Goal: Task Accomplishment & Management: Manage account settings

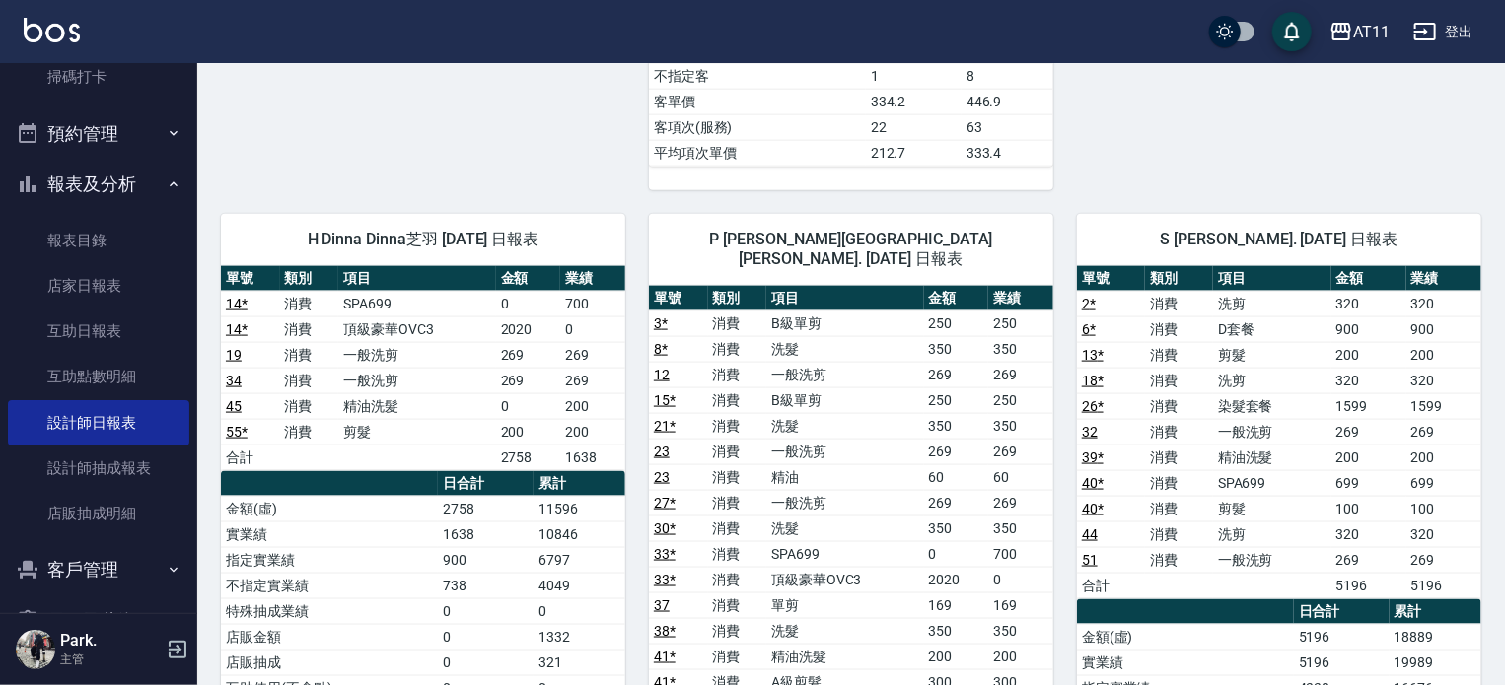
scroll to position [552, 0]
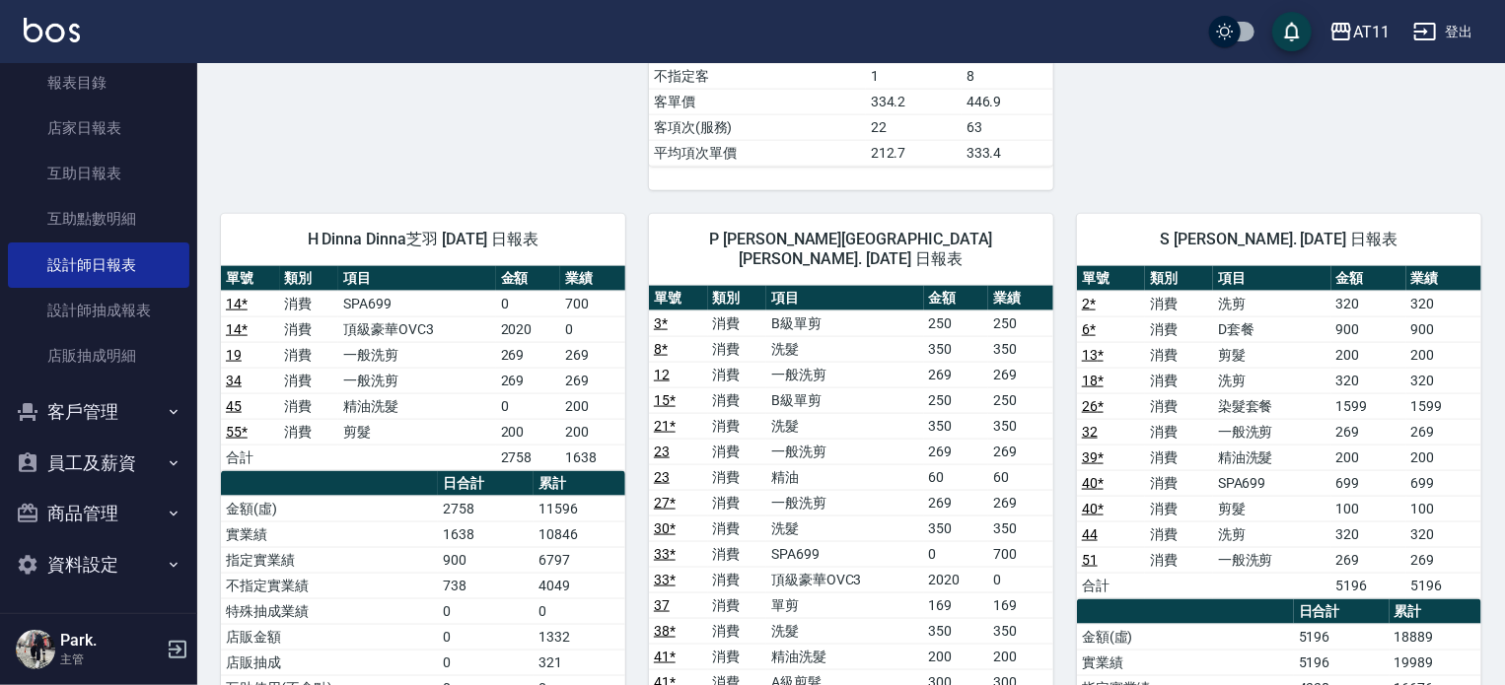
click at [91, 413] on button "客戶管理" at bounding box center [98, 412] width 181 height 51
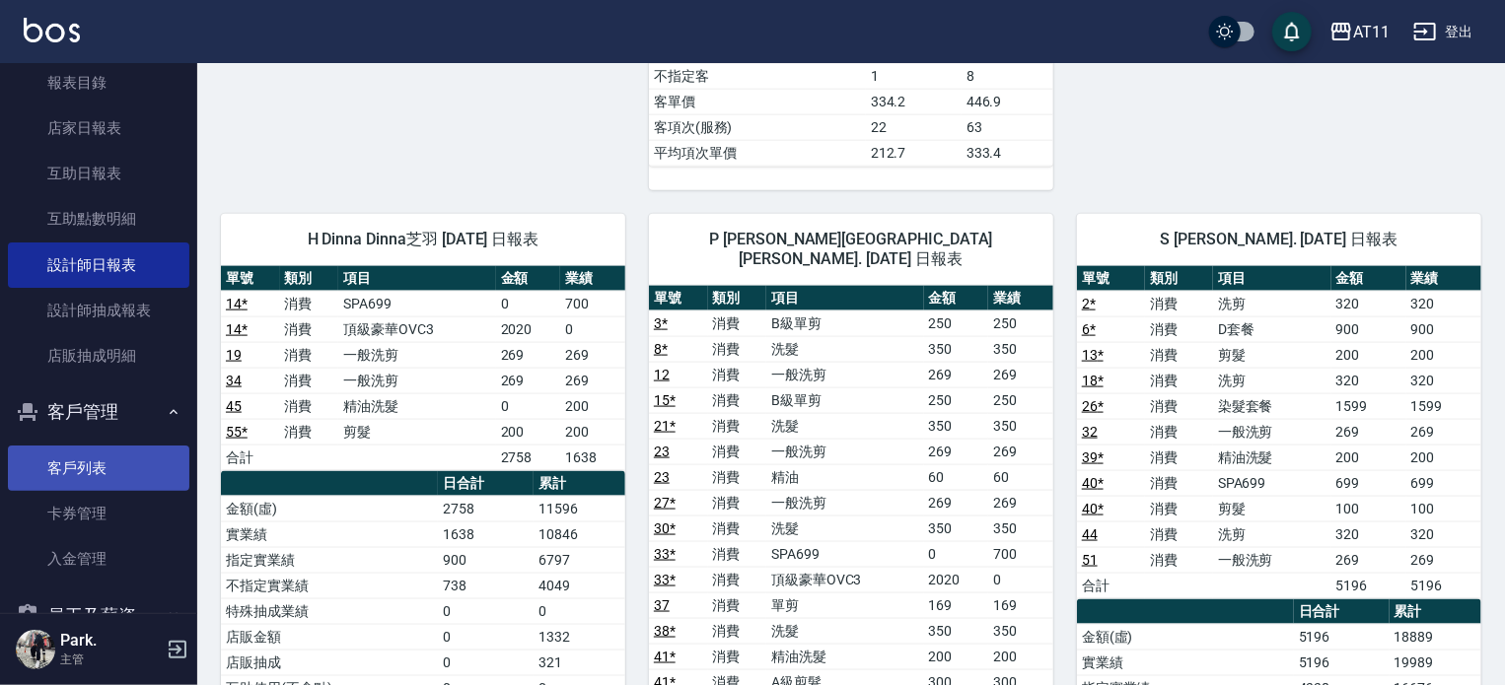
click at [112, 476] on link "客戶列表" at bounding box center [98, 468] width 181 height 45
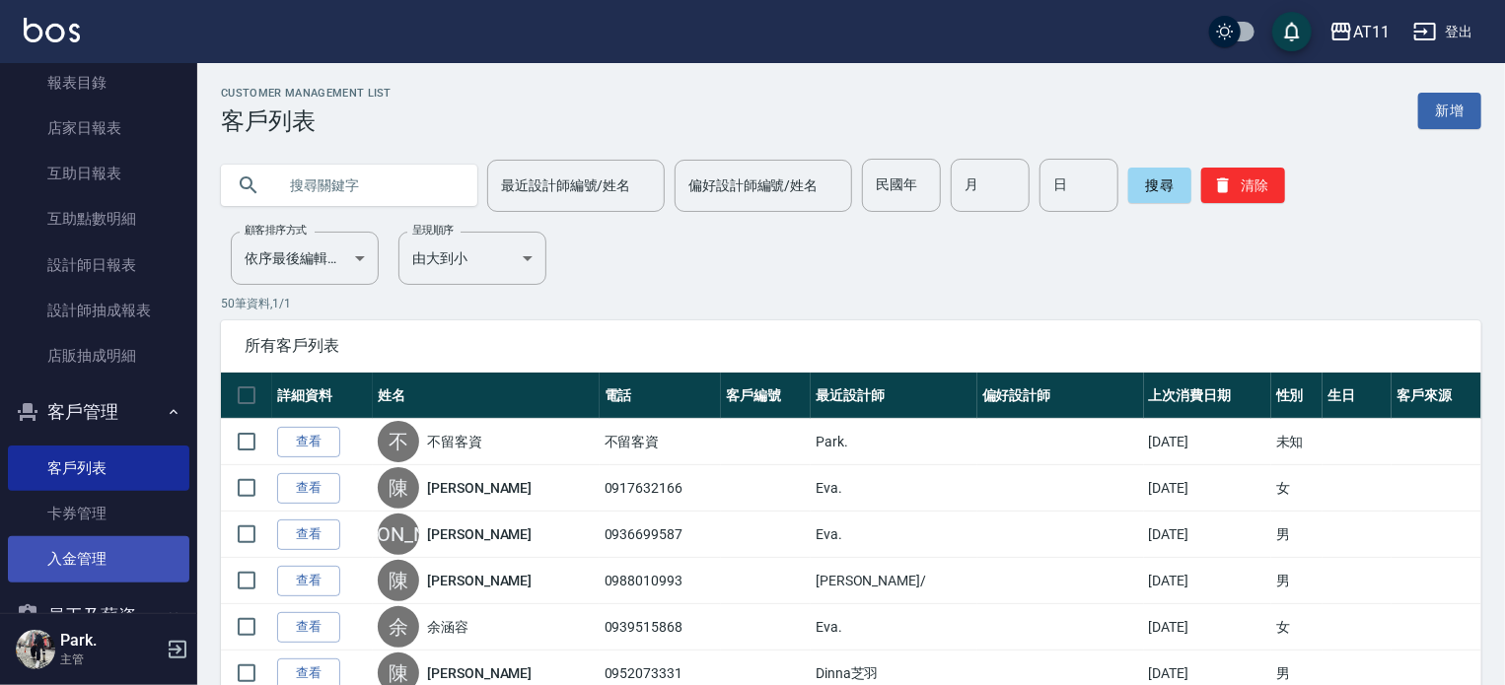
click at [118, 559] on link "入金管理" at bounding box center [98, 558] width 181 height 45
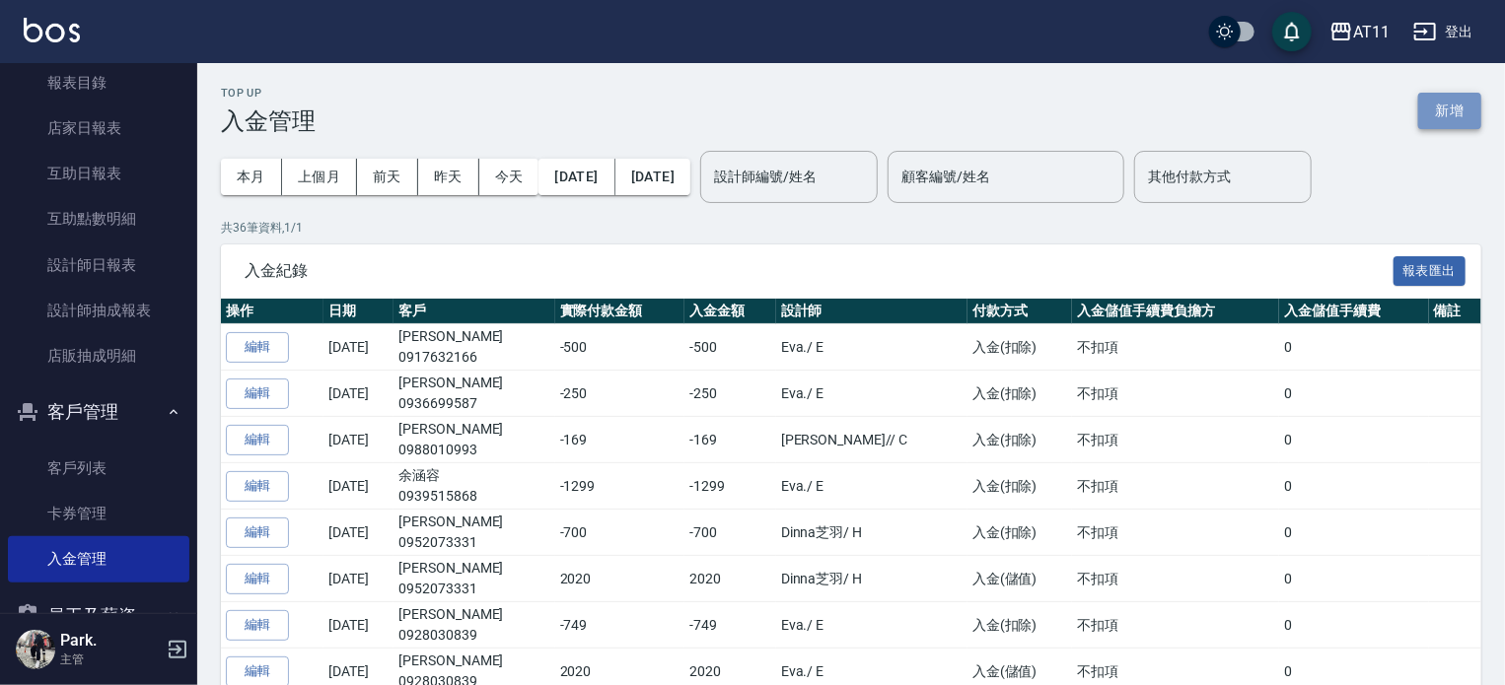
click at [1460, 107] on button "新增" at bounding box center [1449, 111] width 63 height 36
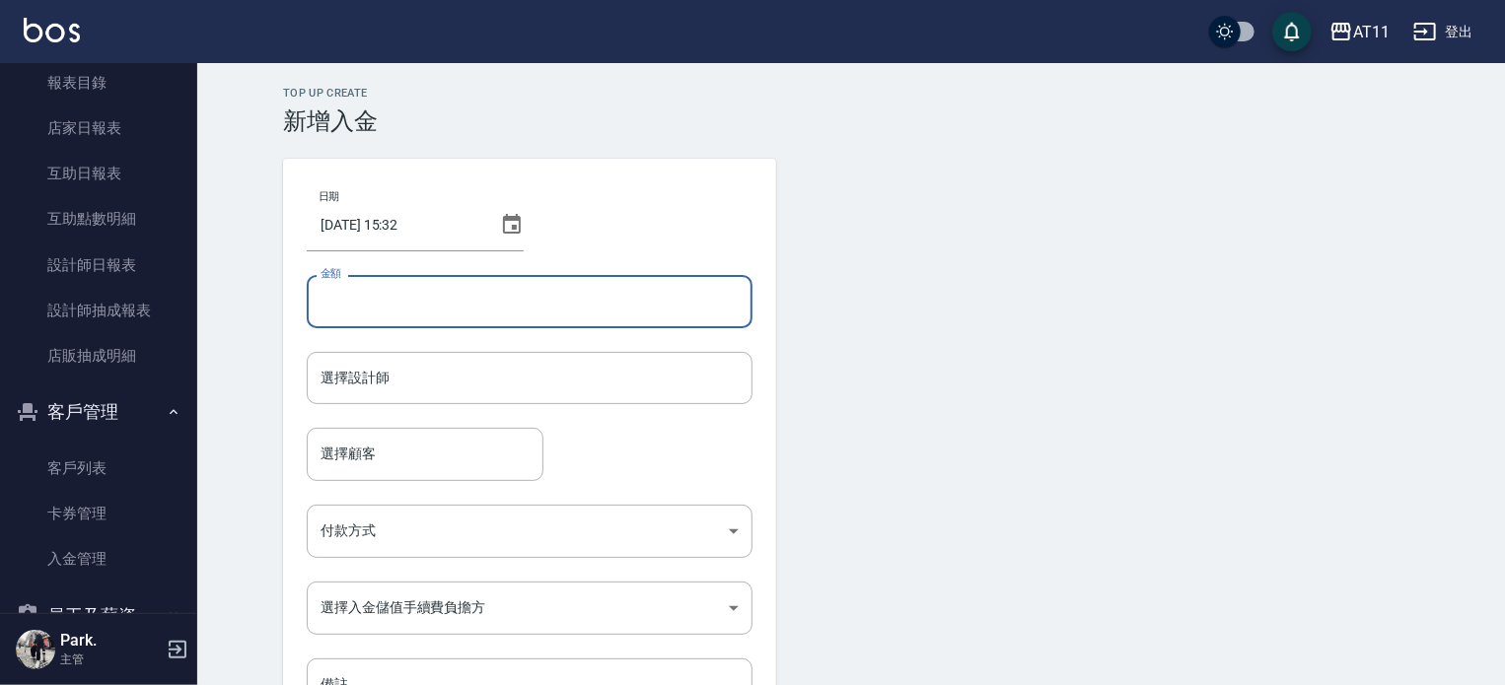
click at [346, 308] on input "金額" at bounding box center [530, 301] width 446 height 53
type input "-2"
type input "-599"
click at [396, 390] on input "選擇設計師" at bounding box center [530, 378] width 428 height 35
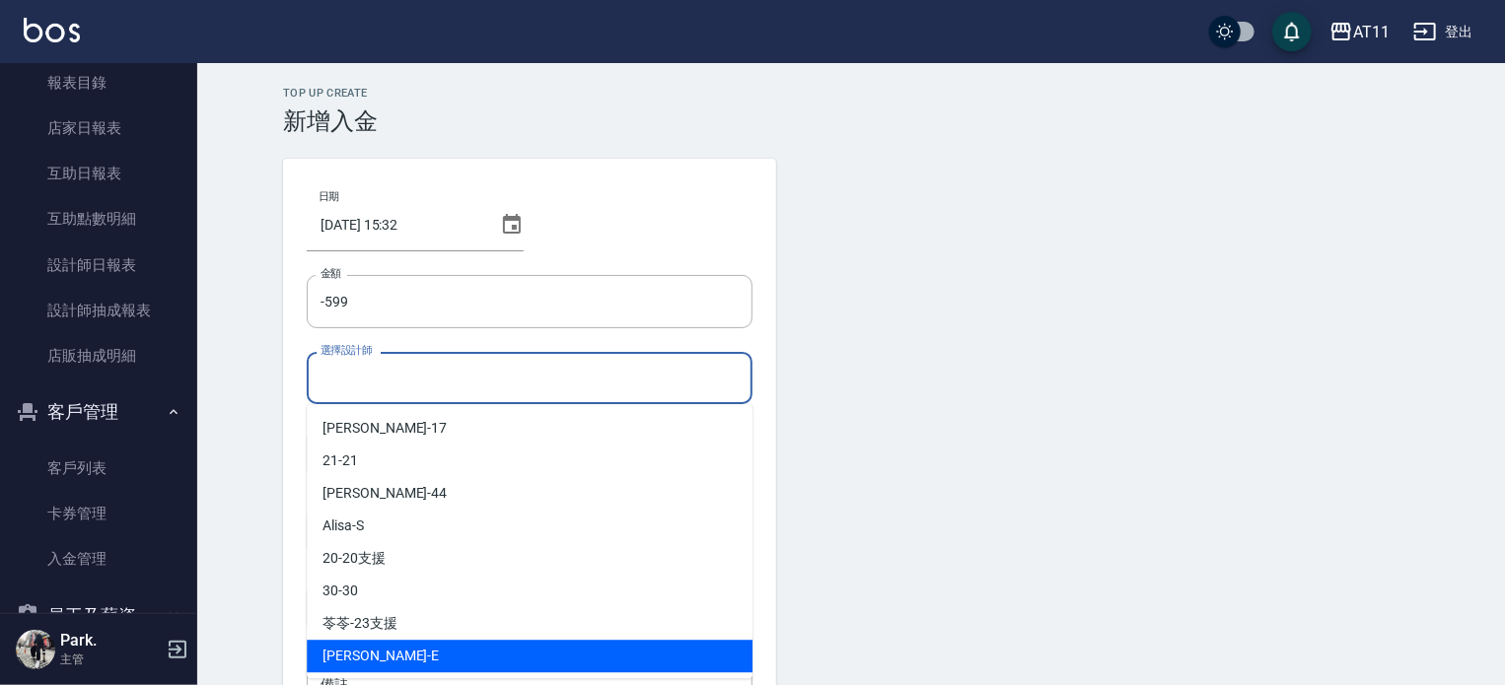
click at [430, 652] on div "[PERSON_NAME]" at bounding box center [530, 656] width 446 height 33
type input "[PERSON_NAME]-E"
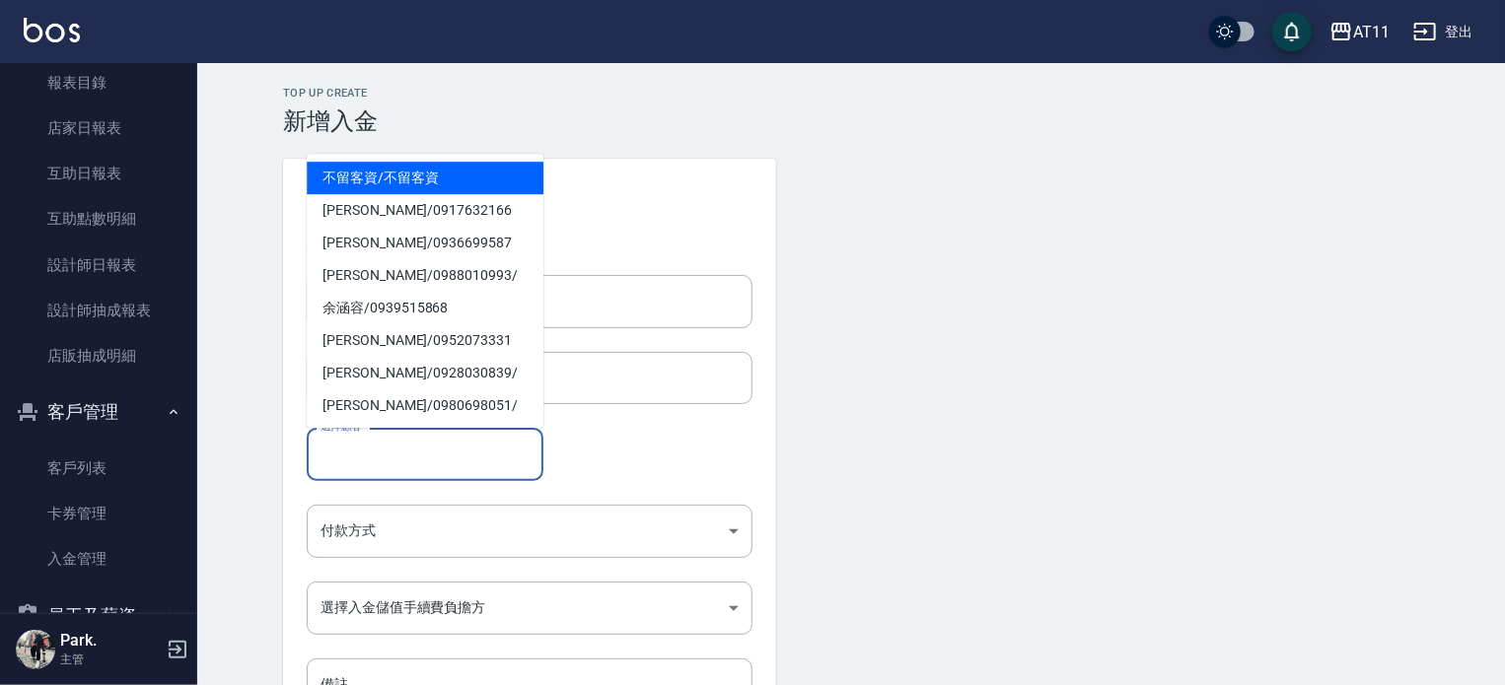
click at [365, 466] on input "選擇顧客" at bounding box center [425, 454] width 219 height 35
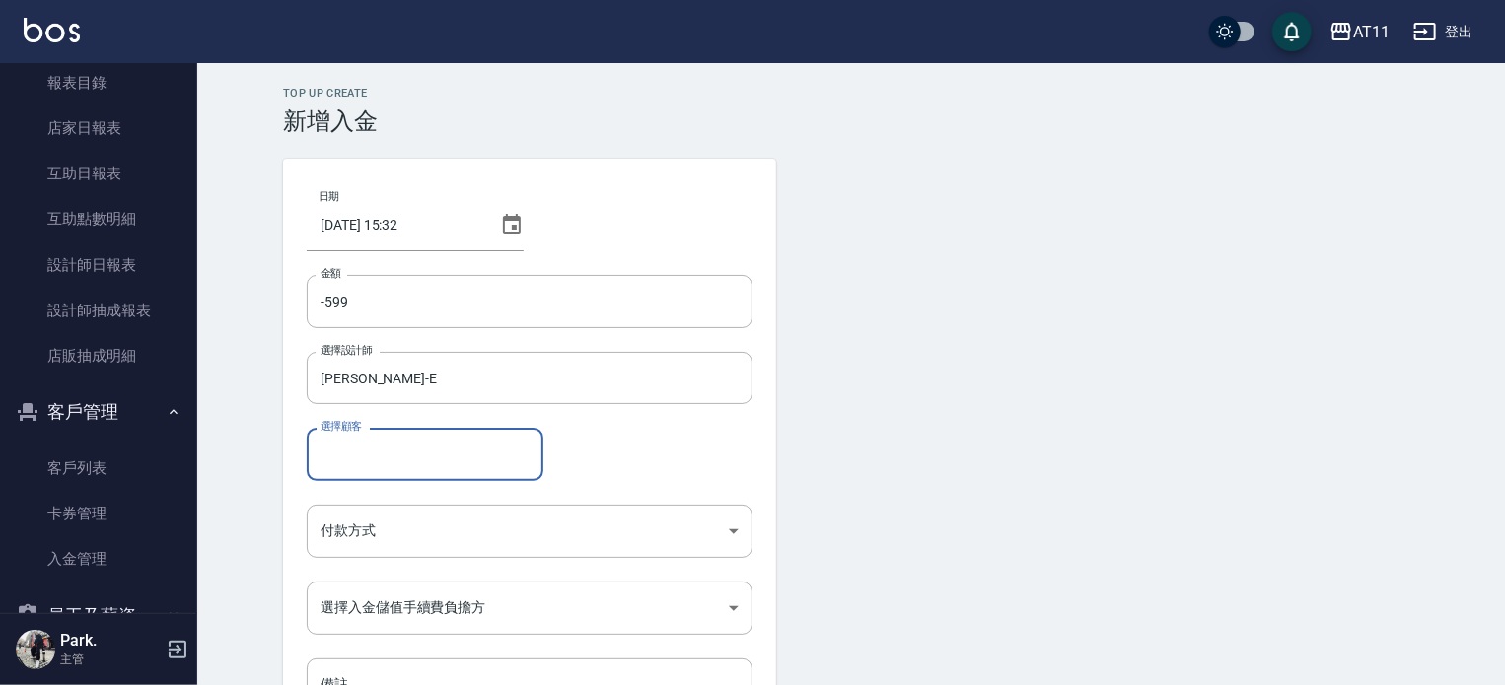
click at [367, 453] on input "選擇顧客" at bounding box center [425, 454] width 219 height 35
click at [371, 512] on span "[PERSON_NAME]/ 0983912982 /" at bounding box center [425, 504] width 237 height 33
type input "[PERSON_NAME]/0983912982/"
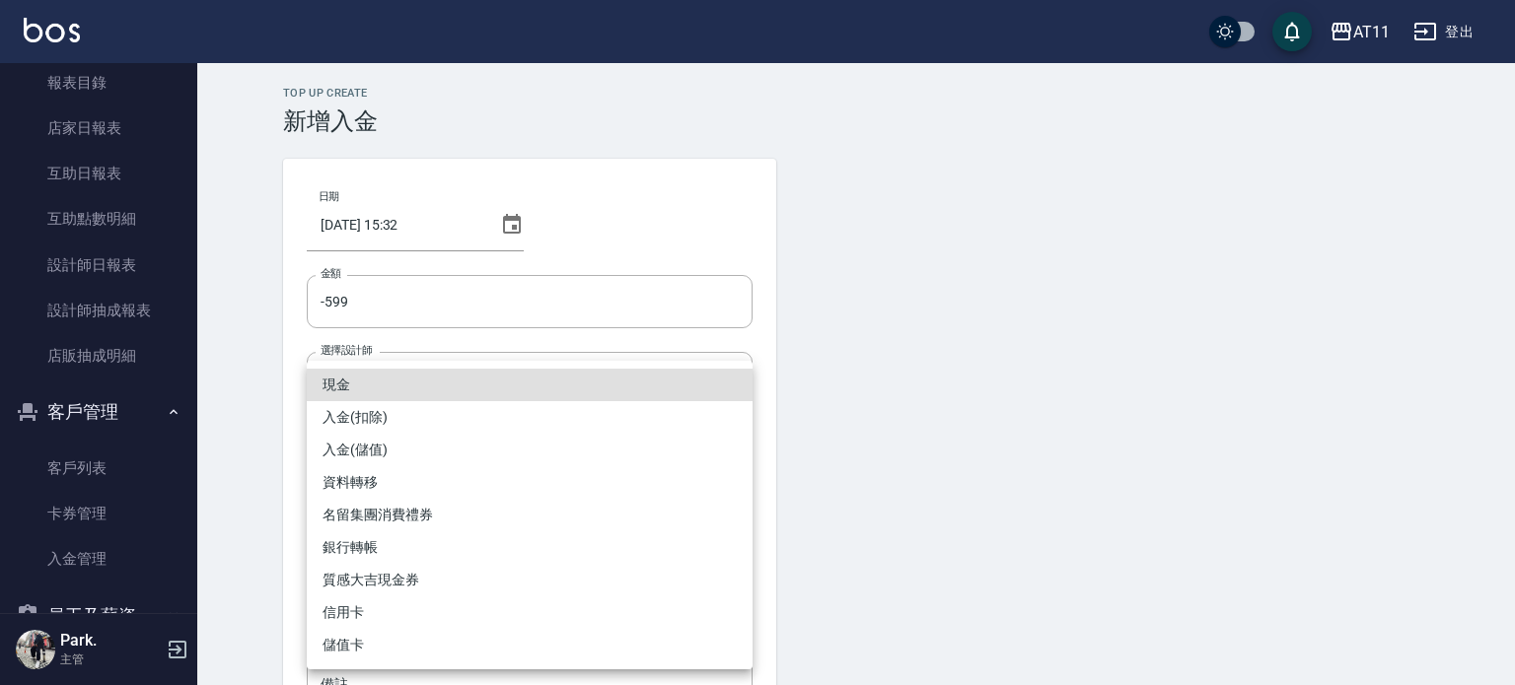
click at [383, 524] on body "AT11 登出 櫃檯作業 打帳單 帳單列表 現金收支登錄 材料自購登錄 每日結帳 排班表 現場電腦打卡 掃碼打卡 預約管理 預約管理 單日預約紀錄 單週預約紀…" at bounding box center [757, 409] width 1515 height 819
click at [370, 420] on li "入金(扣除)" at bounding box center [530, 417] width 446 height 33
type input "入金(扣除)"
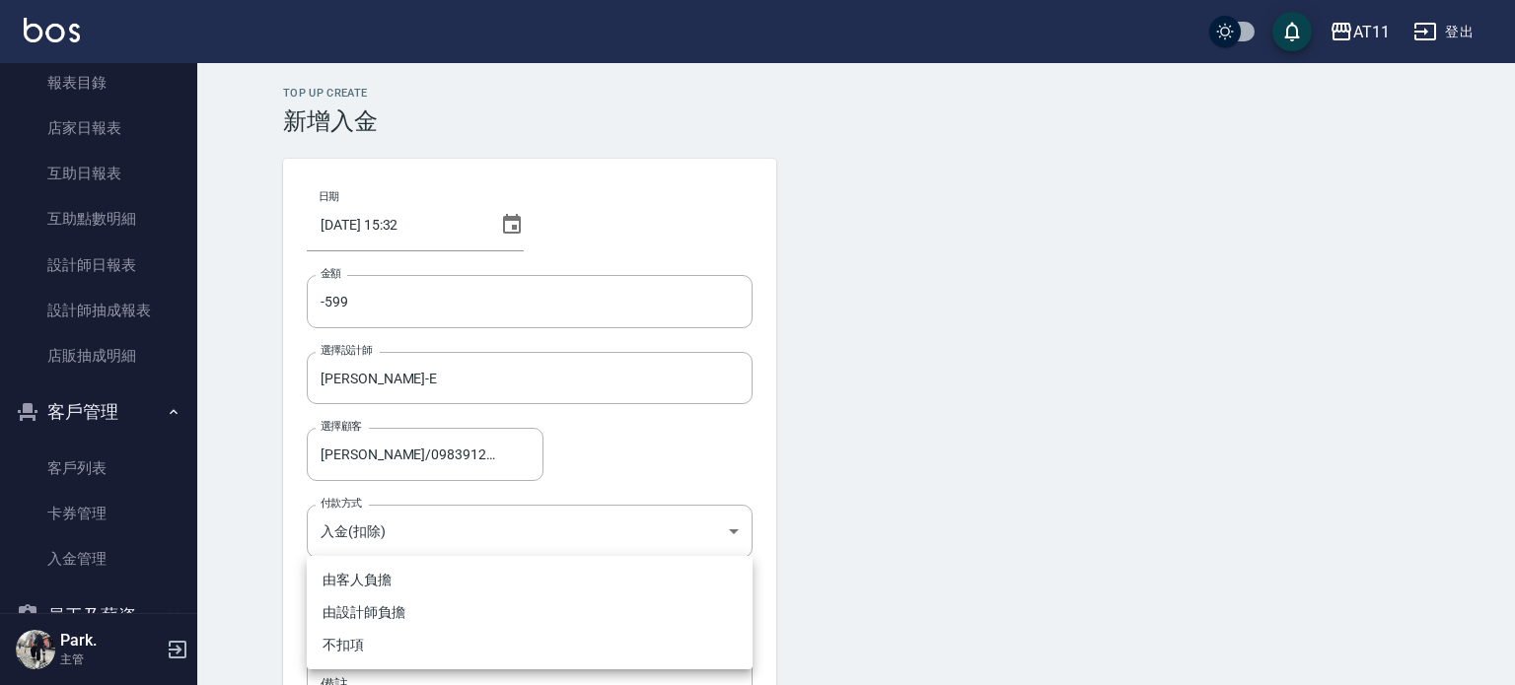
click at [376, 607] on body "AT11 登出 櫃檯作業 打帳單 帳單列表 現金收支登錄 材料自購登錄 每日結帳 排班表 現場電腦打卡 掃碼打卡 預約管理 預約管理 單日預約紀錄 單週預約紀…" at bounding box center [757, 409] width 1515 height 819
click at [381, 639] on li "不扣項" at bounding box center [530, 645] width 446 height 33
type input "WITHOUTHANDLINGFEE"
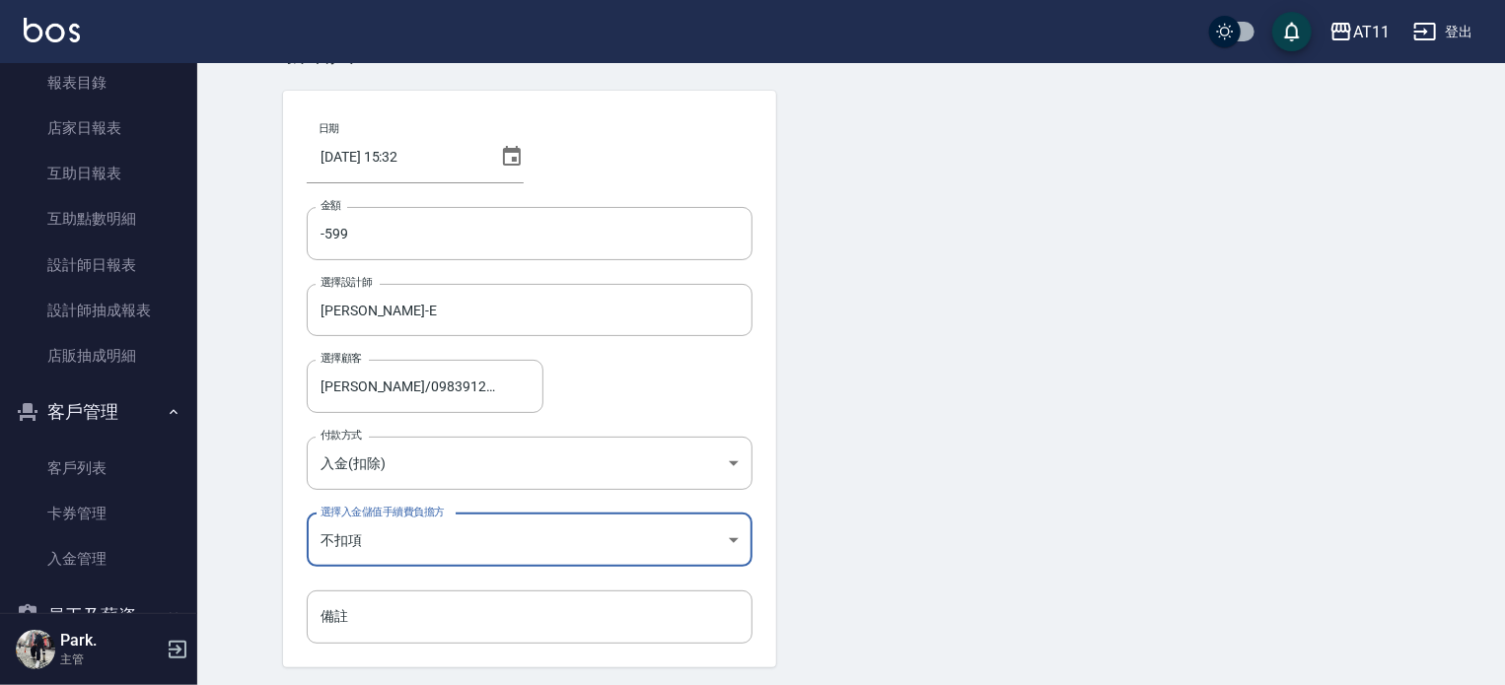
scroll to position [133, 0]
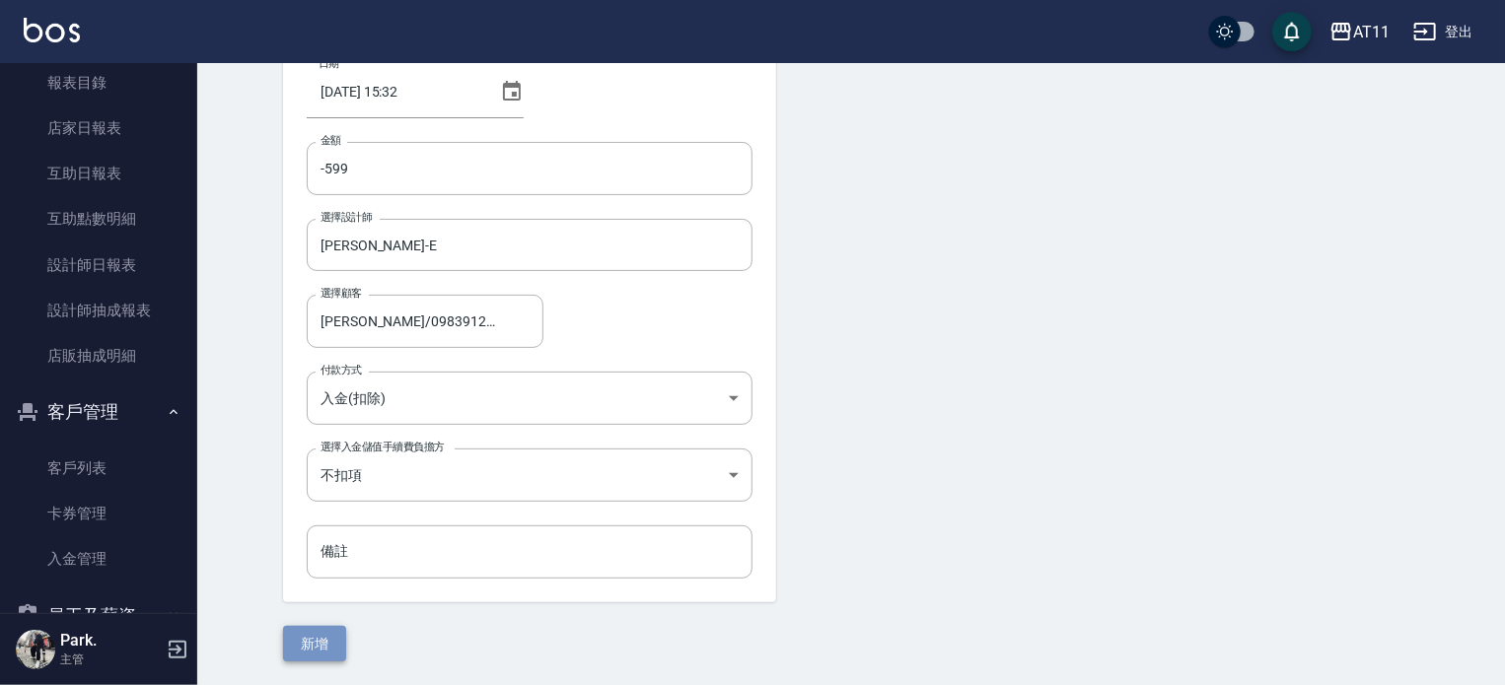
click at [330, 640] on button "新增" at bounding box center [314, 644] width 63 height 36
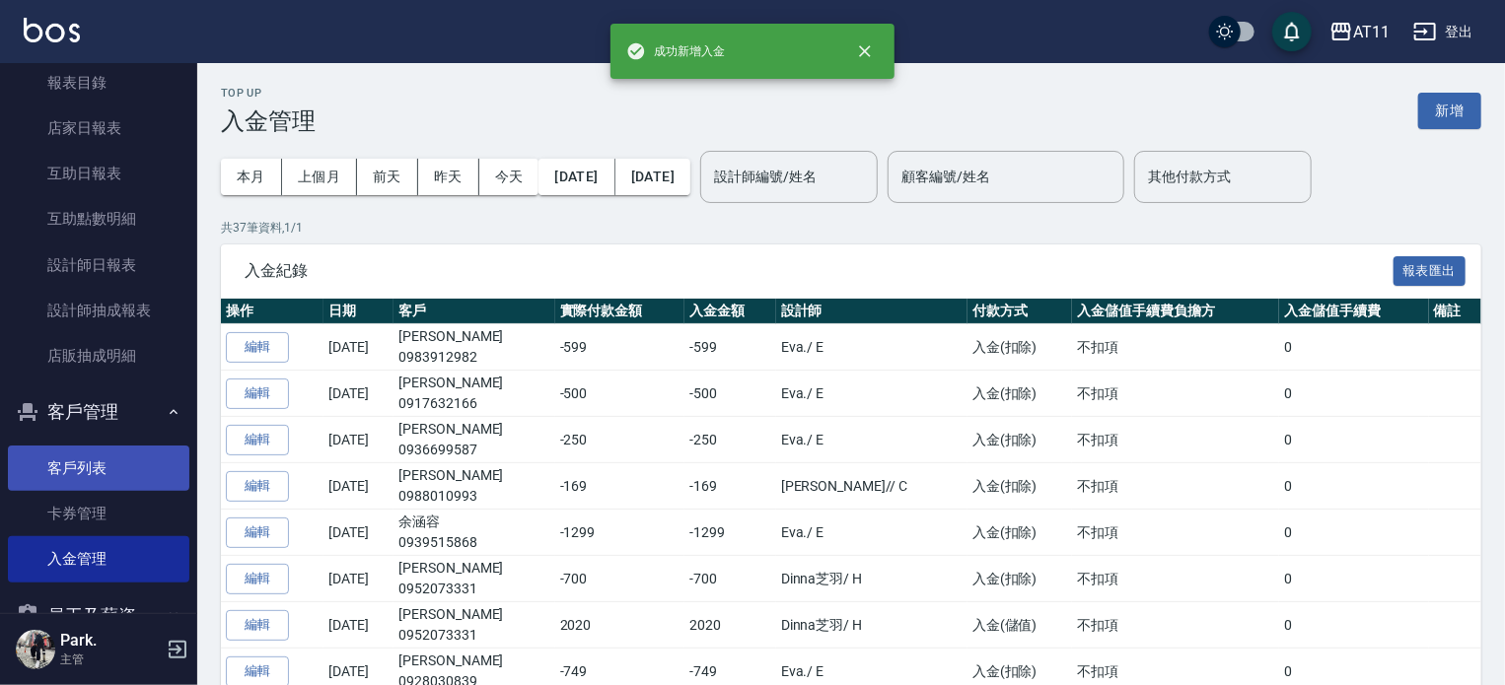
click at [89, 454] on link "客戶列表" at bounding box center [98, 468] width 181 height 45
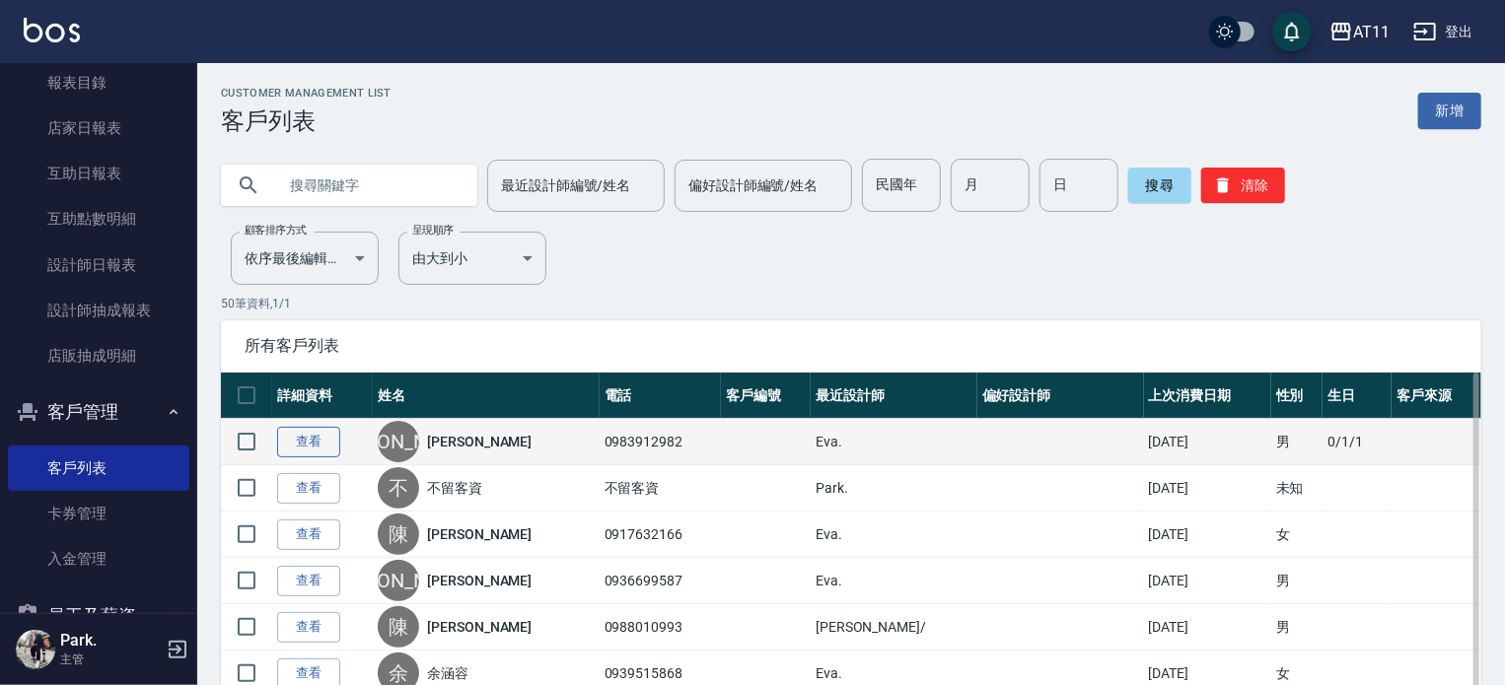
click at [311, 442] on link "查看" at bounding box center [308, 442] width 63 height 31
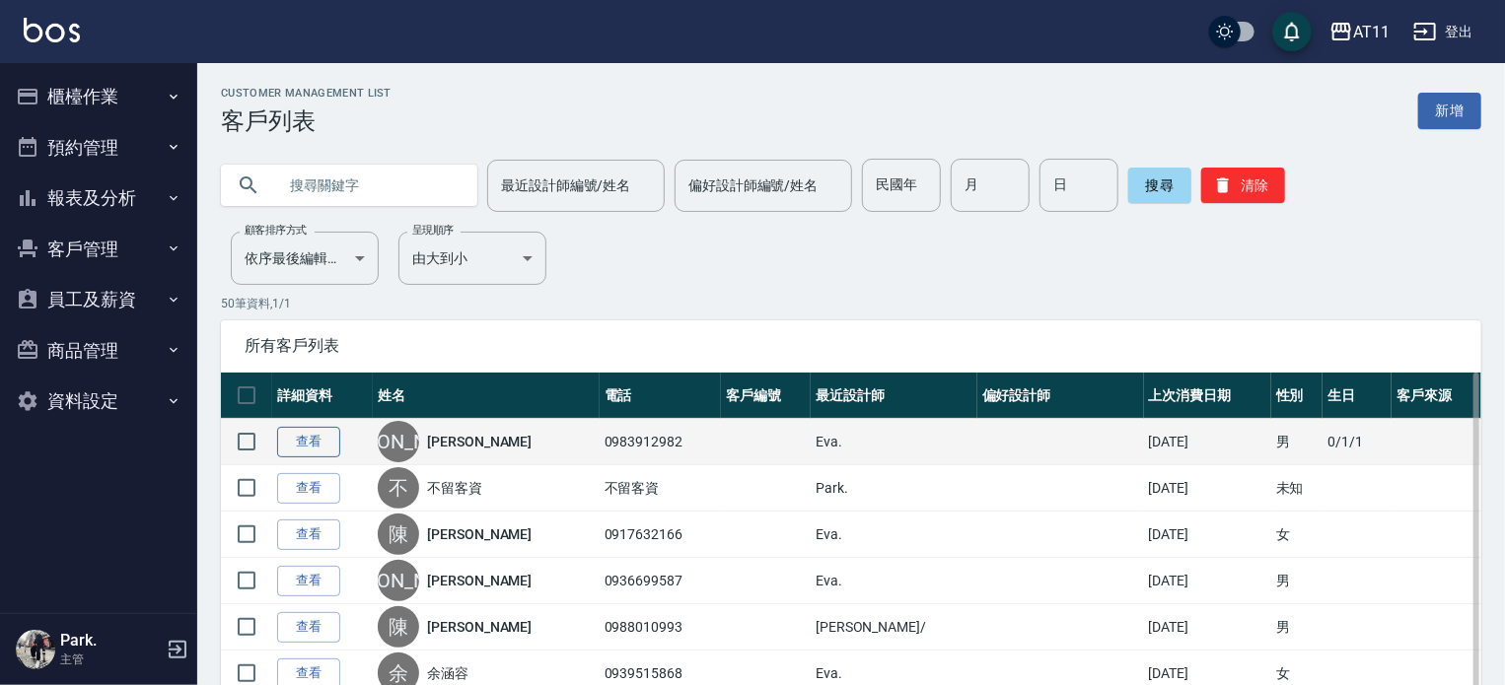
click at [288, 444] on link "查看" at bounding box center [308, 442] width 63 height 31
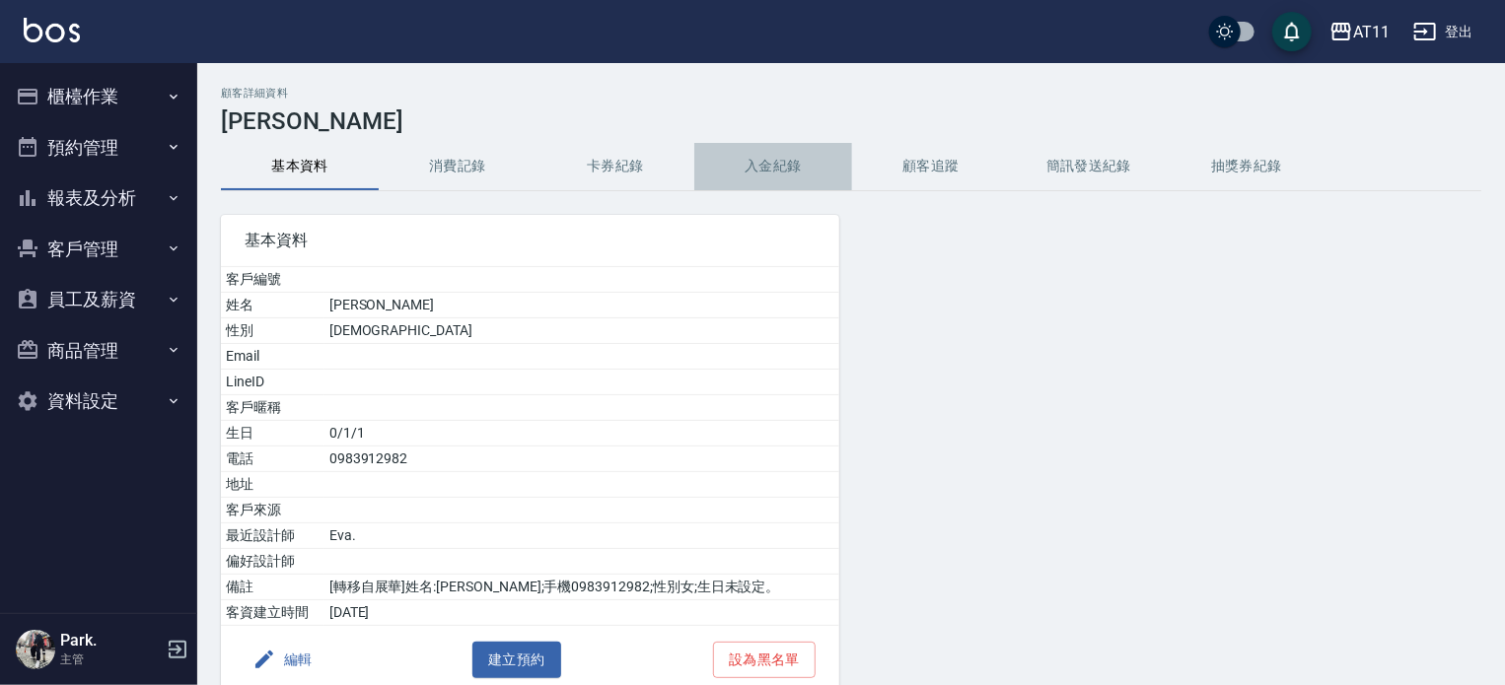
click at [780, 163] on button "入金紀錄" at bounding box center [773, 166] width 158 height 47
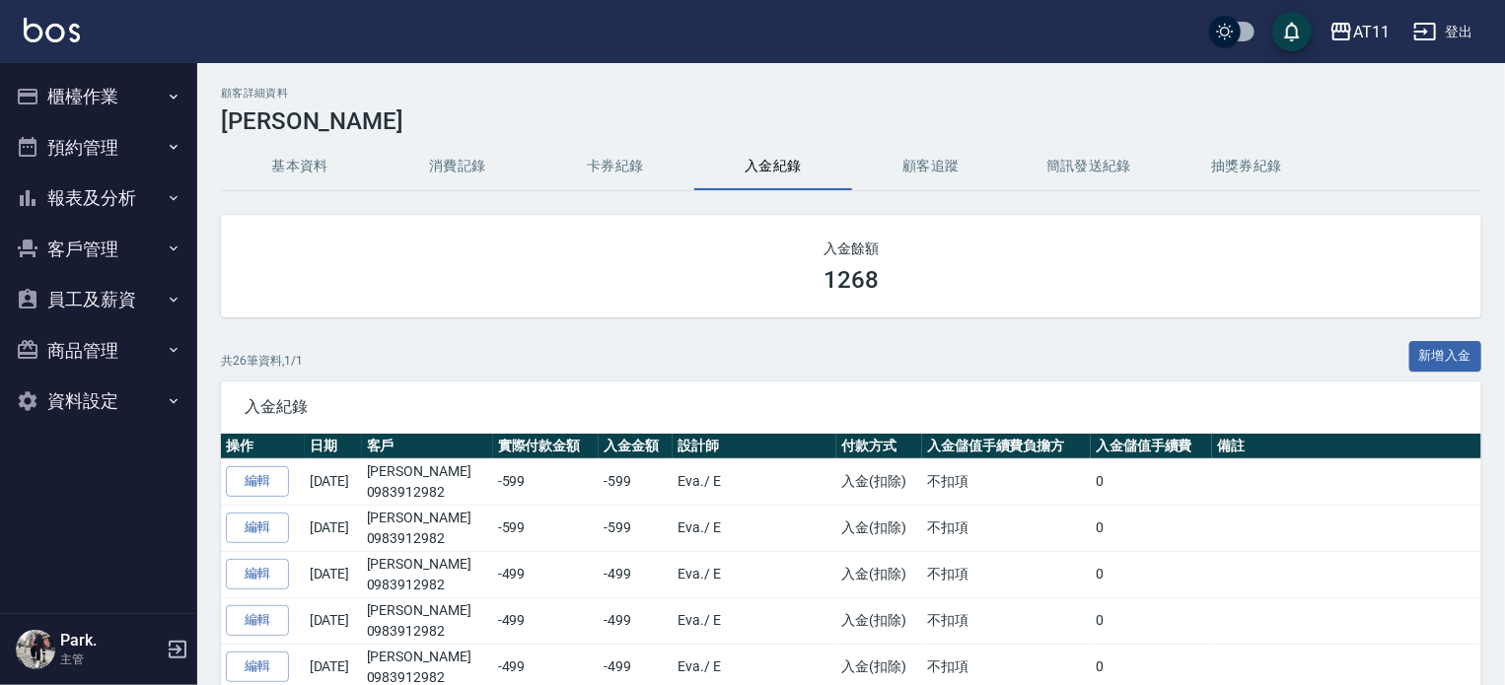
click at [110, 240] on button "客戶管理" at bounding box center [98, 249] width 181 height 51
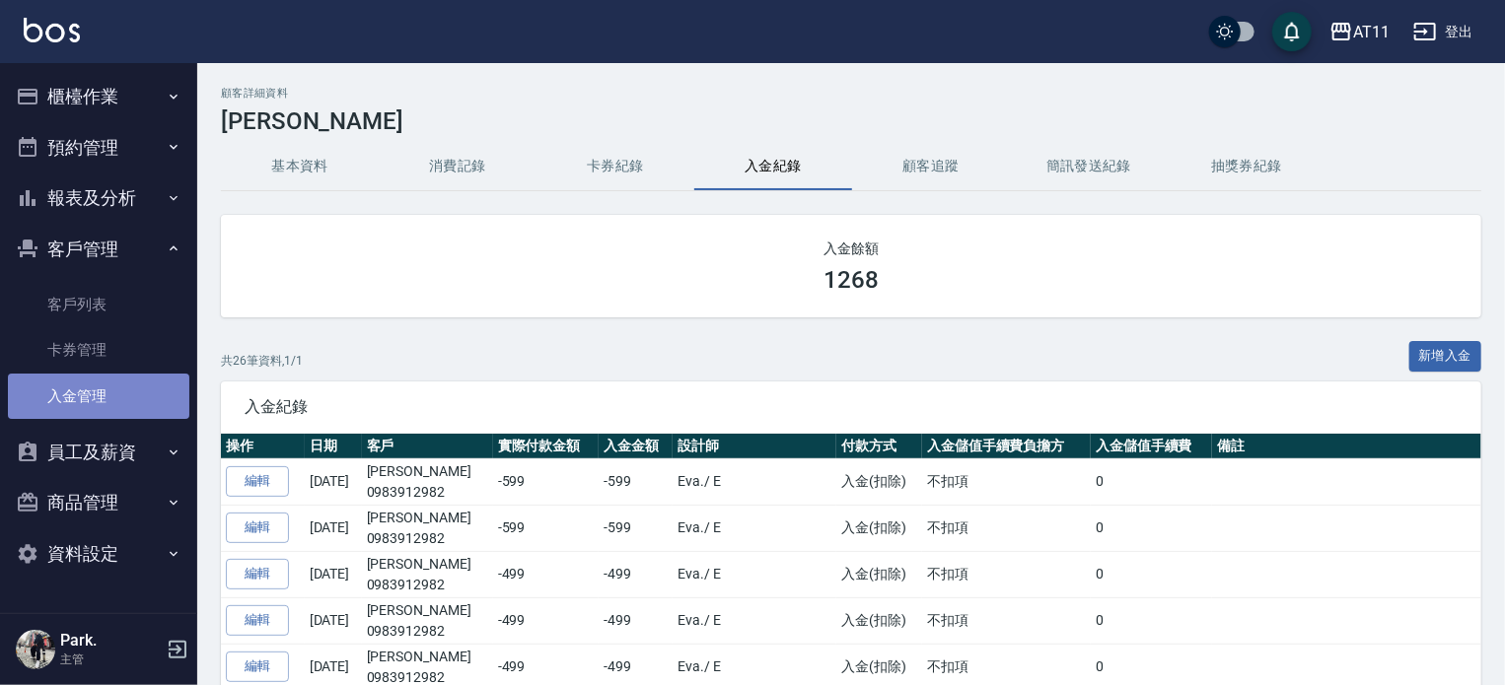
click at [141, 402] on link "入金管理" at bounding box center [98, 396] width 181 height 45
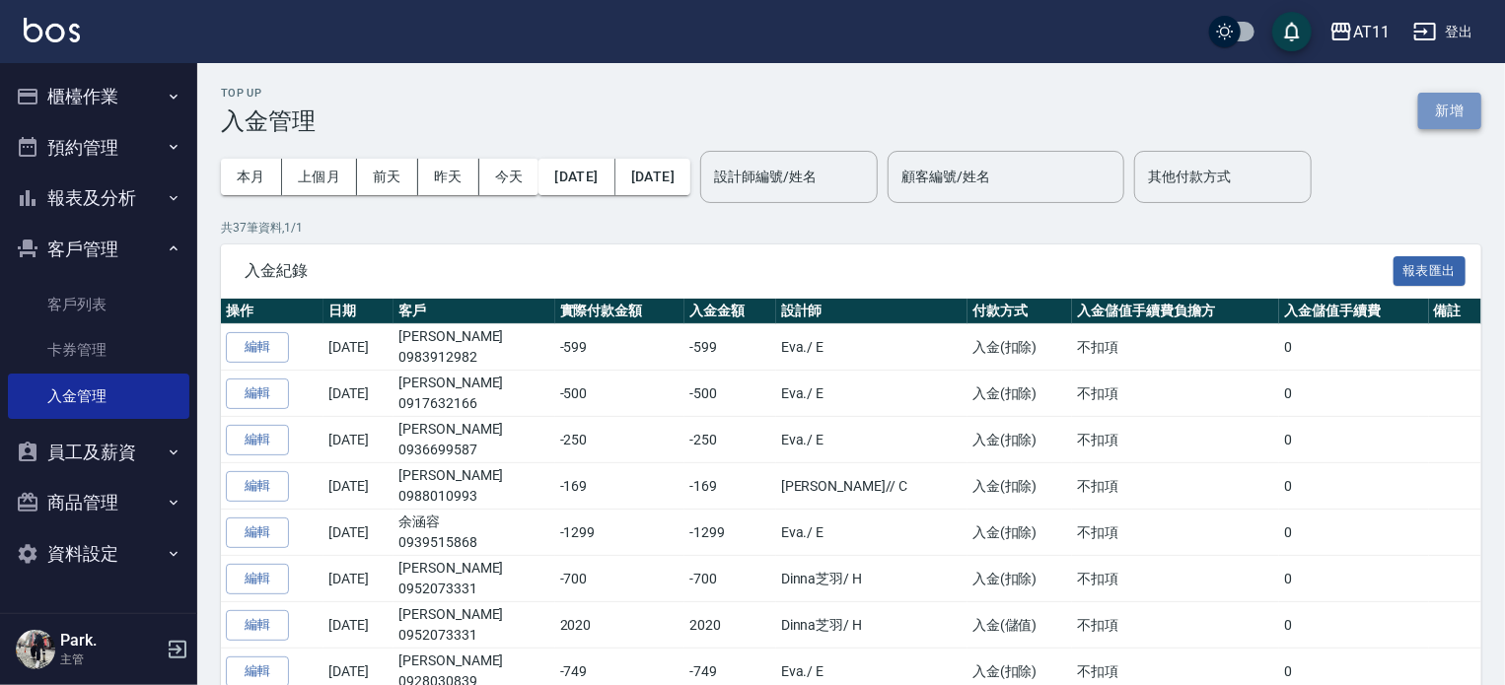
click at [1456, 111] on button "新增" at bounding box center [1449, 111] width 63 height 36
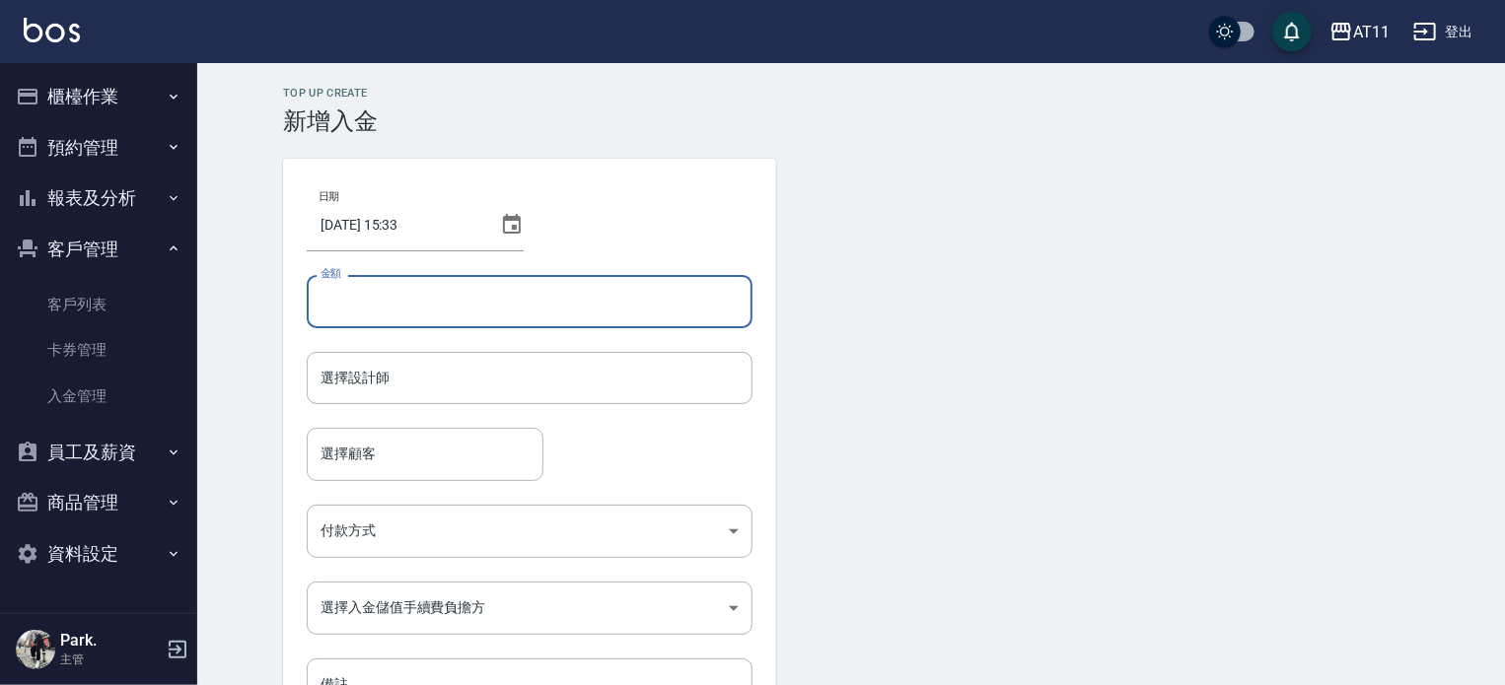
click at [363, 290] on input "金額" at bounding box center [530, 301] width 446 height 53
type input "10000"
click at [438, 379] on input "選擇設計師" at bounding box center [530, 378] width 428 height 35
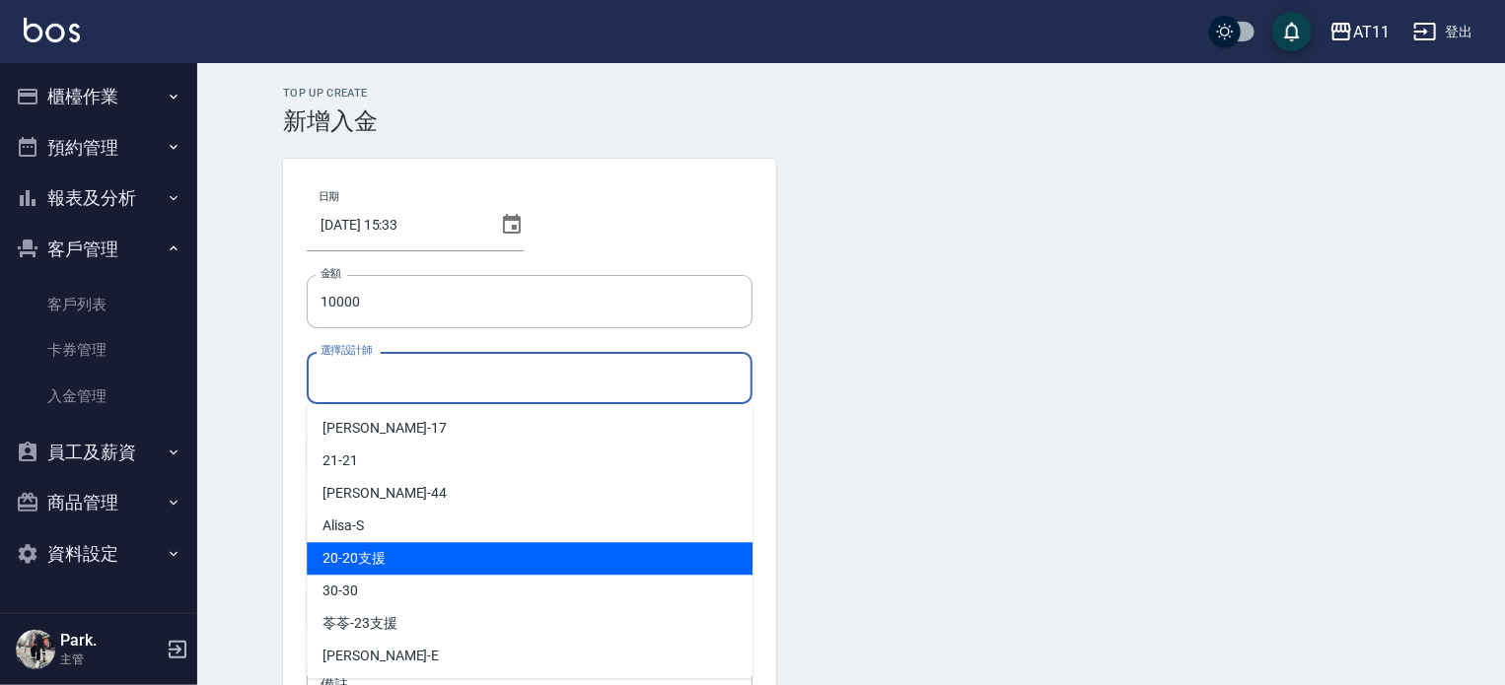
scroll to position [99, 0]
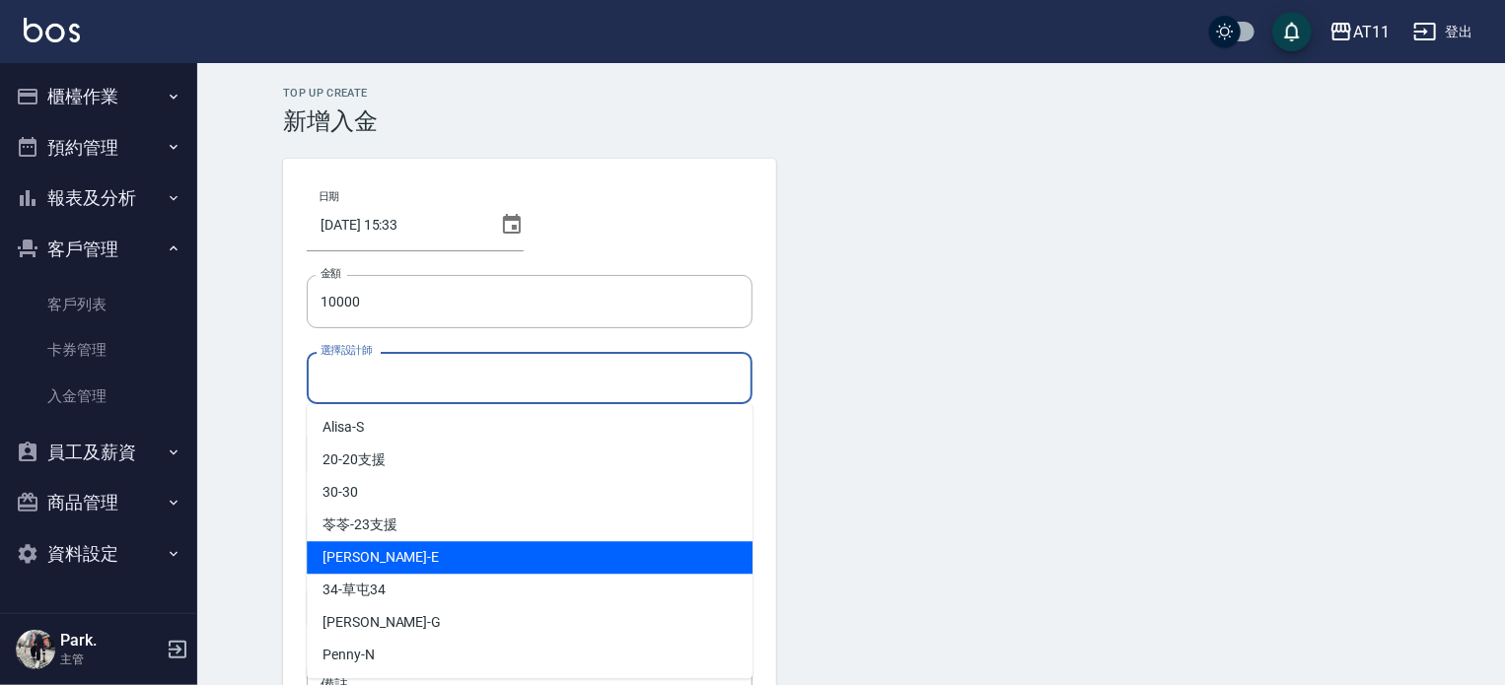
click at [387, 569] on div "[PERSON_NAME]" at bounding box center [530, 557] width 446 height 33
type input "[PERSON_NAME]-E"
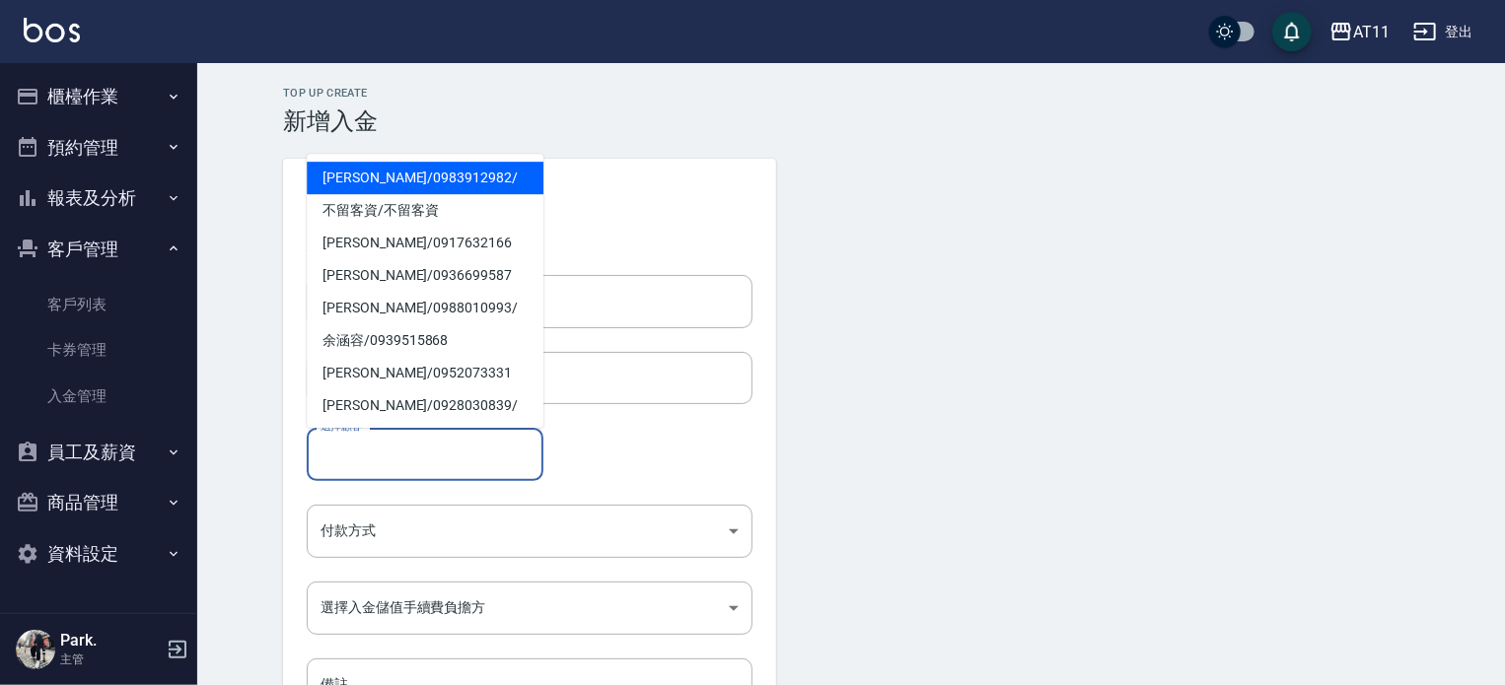
click at [396, 449] on input "選擇顧客" at bounding box center [425, 454] width 219 height 35
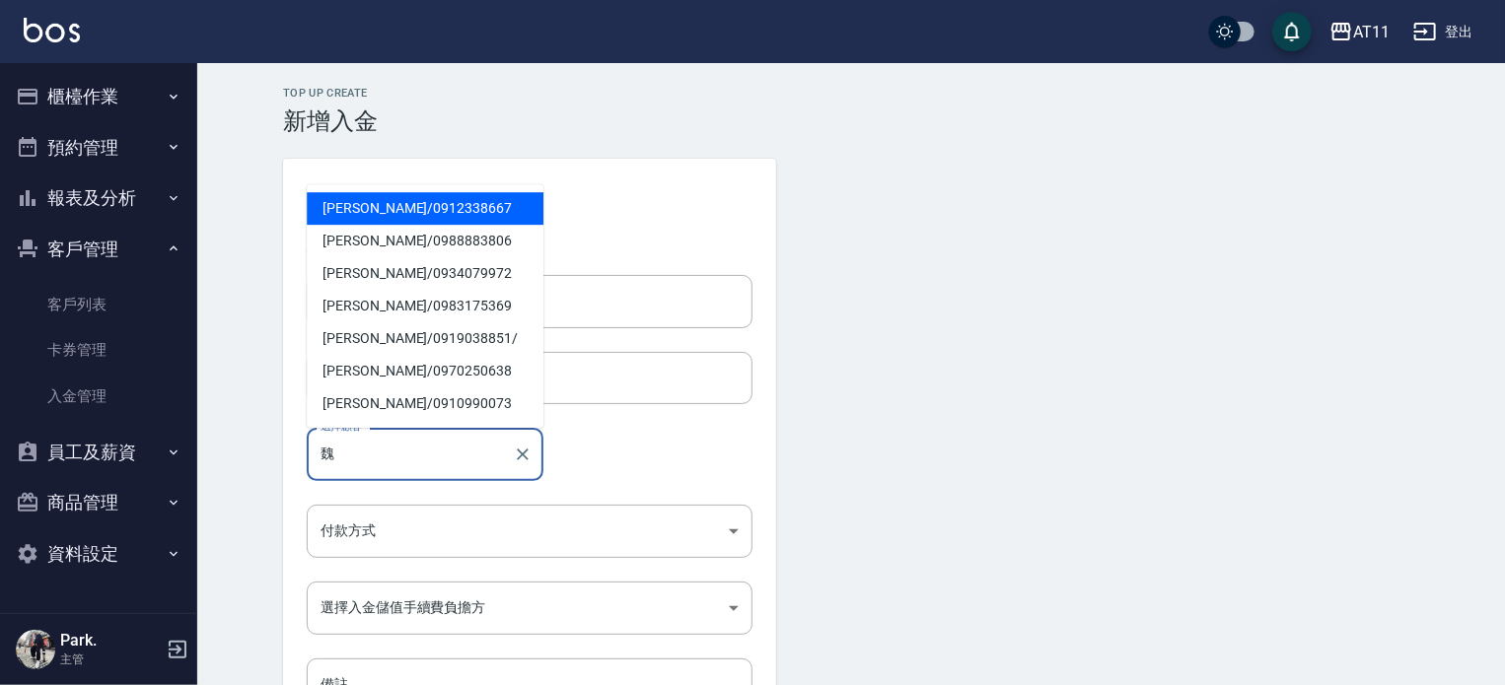
click at [383, 218] on span "魏宗信 / 0912338667" at bounding box center [425, 208] width 237 height 33
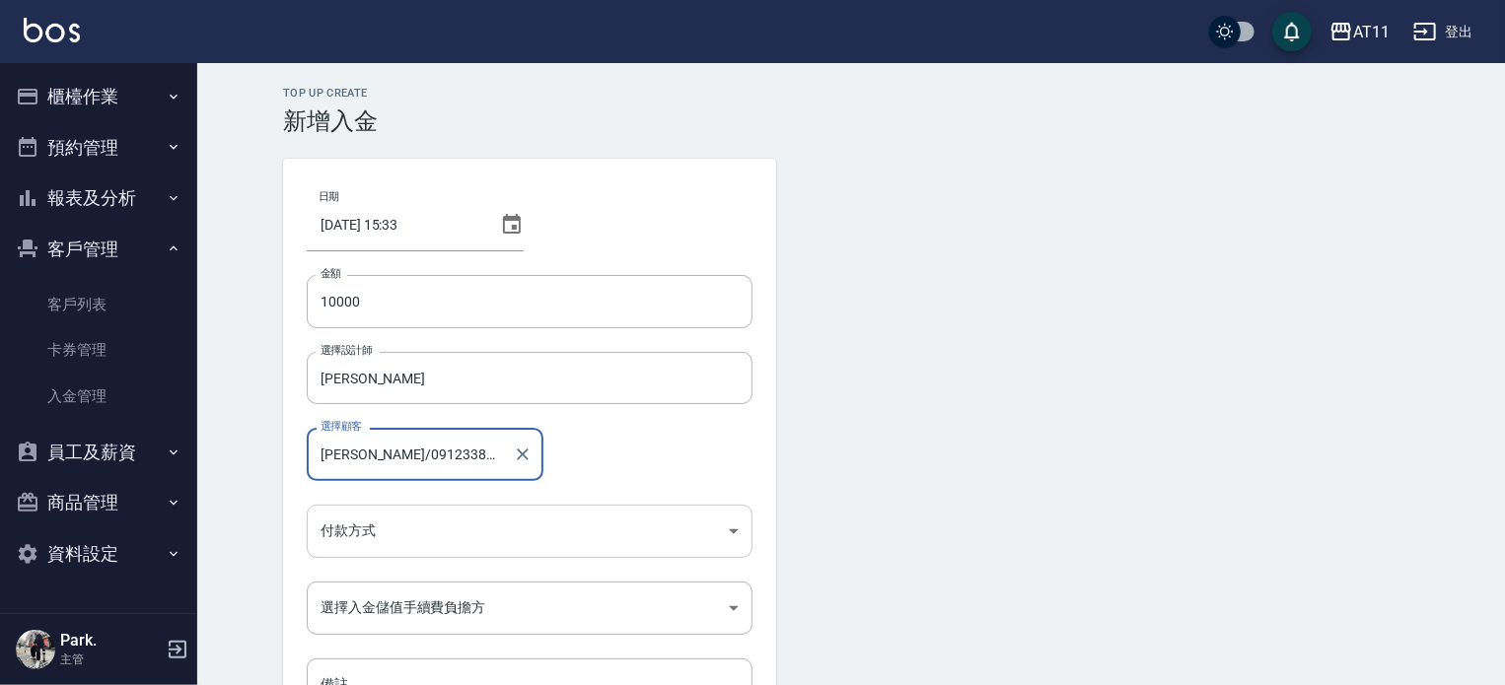
type input "魏宗信/0912338667"
click at [376, 529] on body "AT11 登出 櫃檯作業 打帳單 帳單列表 現金收支登錄 材料自購登錄 每日結帳 排班表 現場電腦打卡 掃碼打卡 預約管理 預約管理 單日預約紀錄 單週預約紀…" at bounding box center [752, 409] width 1505 height 819
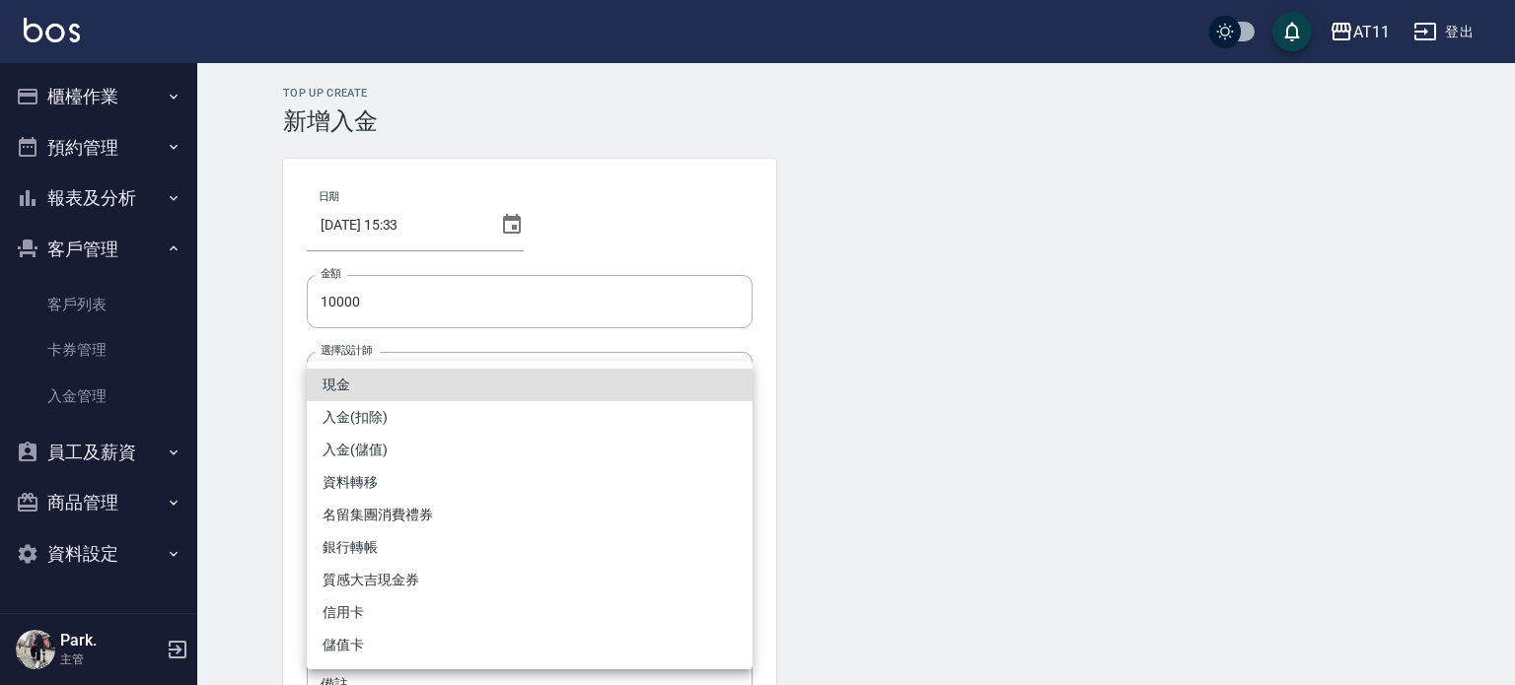
click at [384, 447] on li "入金(儲值)" at bounding box center [530, 450] width 446 height 33
type input "入金(儲值)"
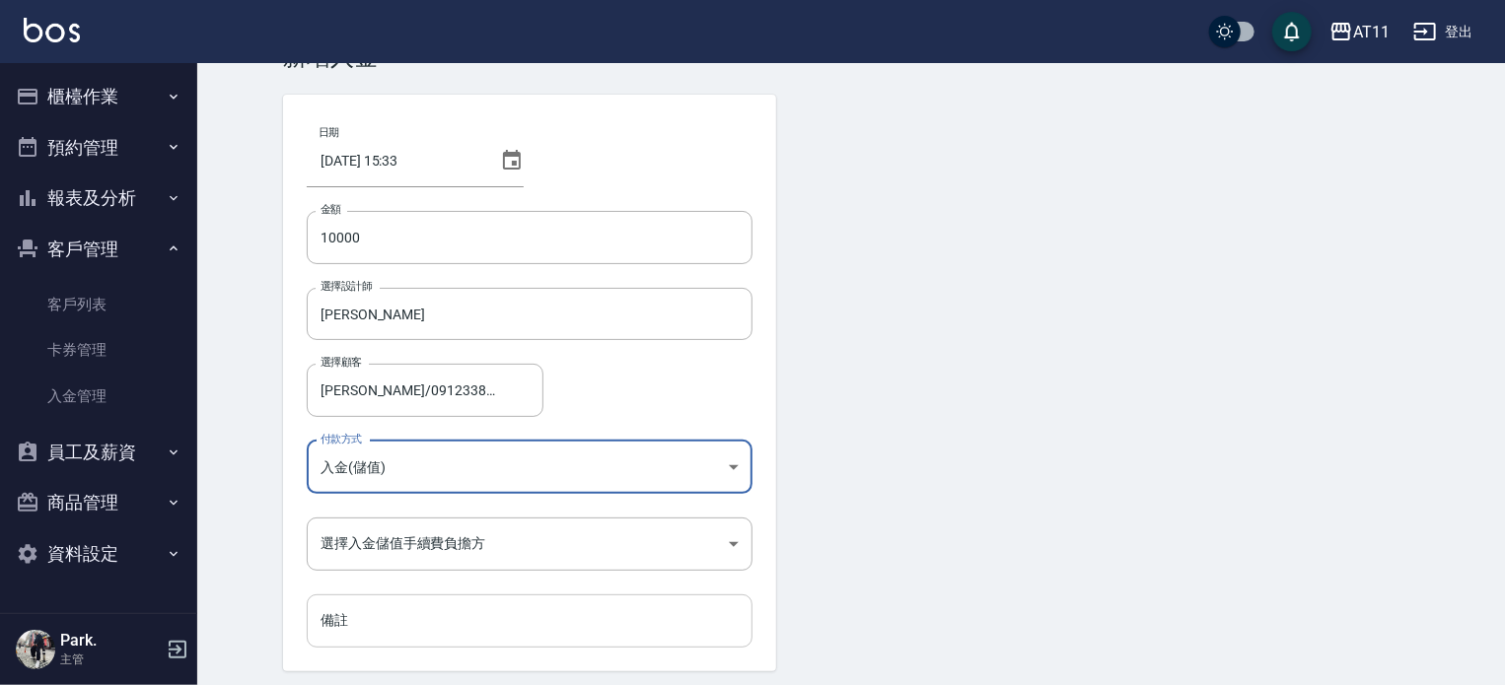
scroll to position [133, 0]
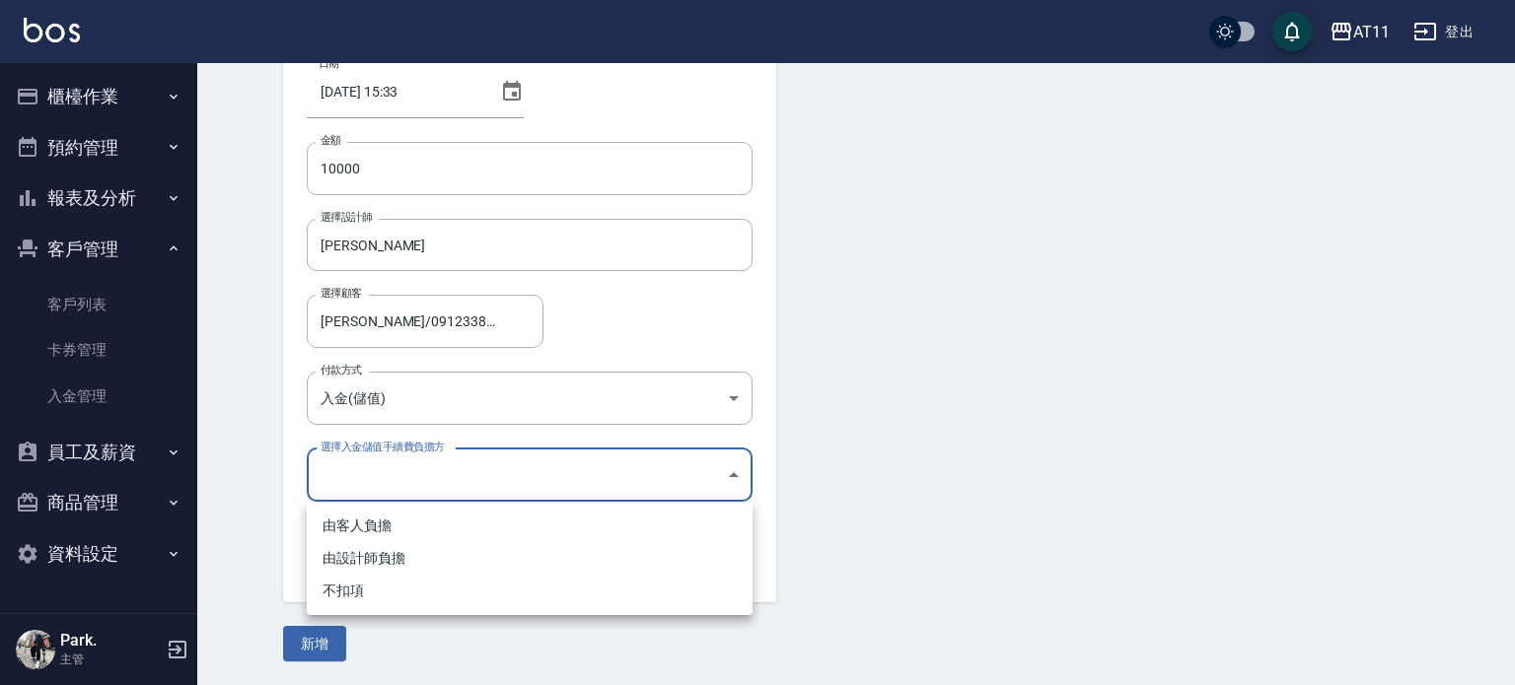
click at [404, 480] on body "AT11 登出 櫃檯作業 打帳單 帳單列表 現金收支登錄 材料自購登錄 每日結帳 排班表 現場電腦打卡 掃碼打卡 預約管理 預約管理 單日預約紀錄 單週預約紀…" at bounding box center [757, 276] width 1515 height 819
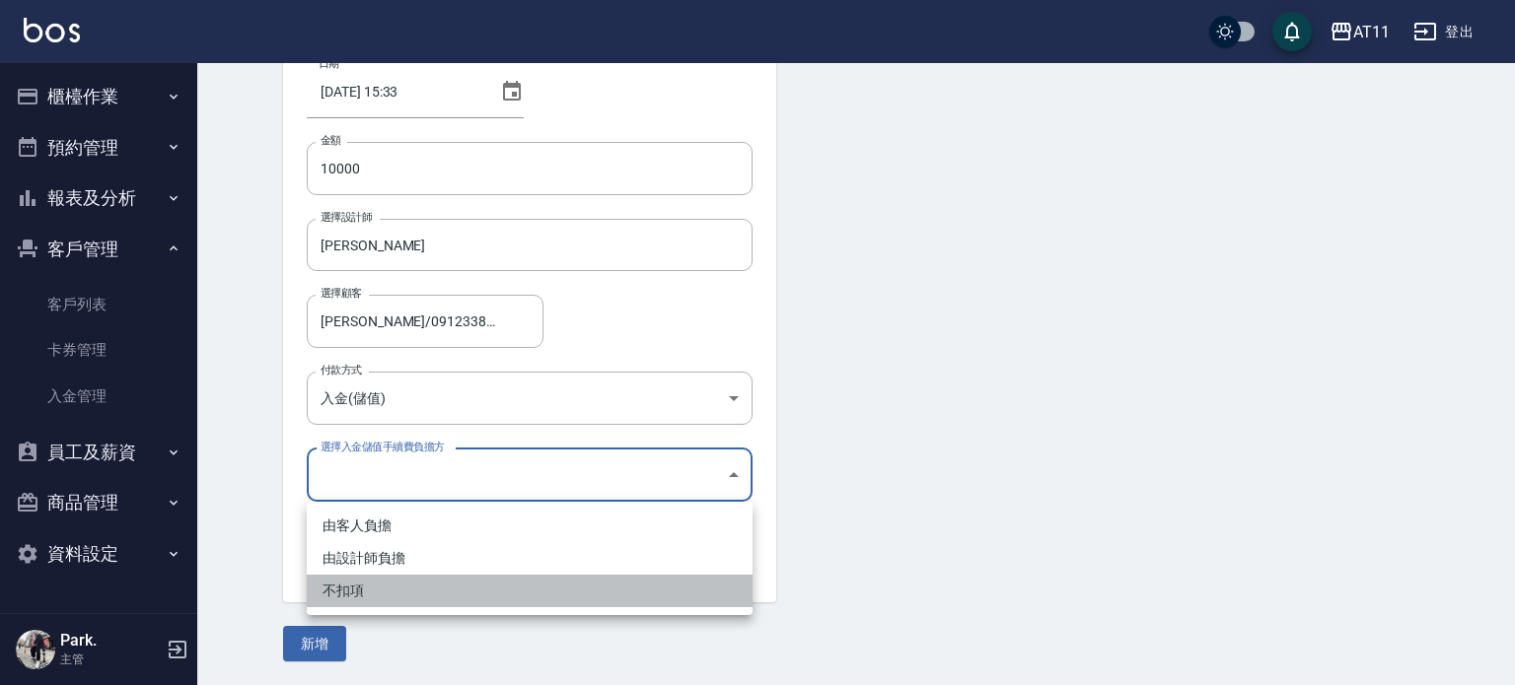
click at [367, 581] on li "不扣項" at bounding box center [530, 591] width 446 height 33
type input "WITHOUTHANDLINGFEE"
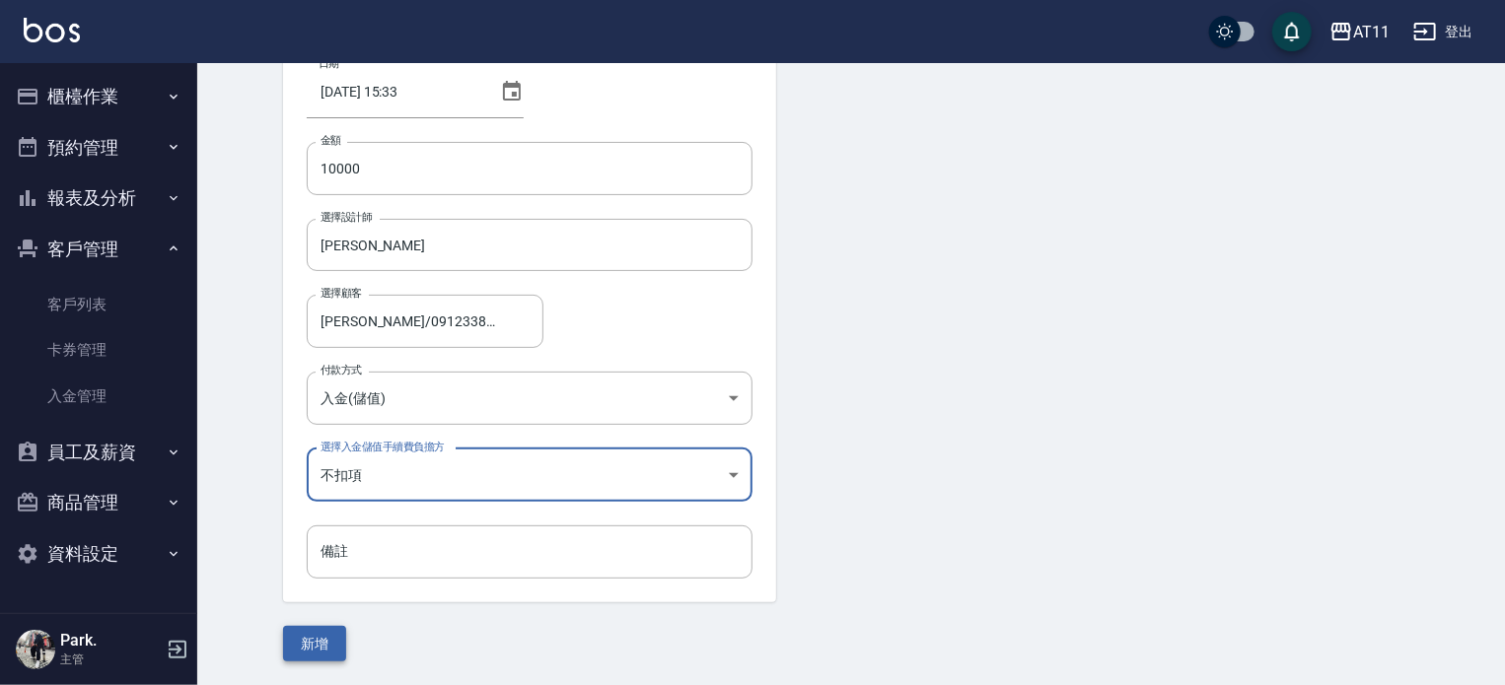
click at [316, 644] on button "新增" at bounding box center [314, 644] width 63 height 36
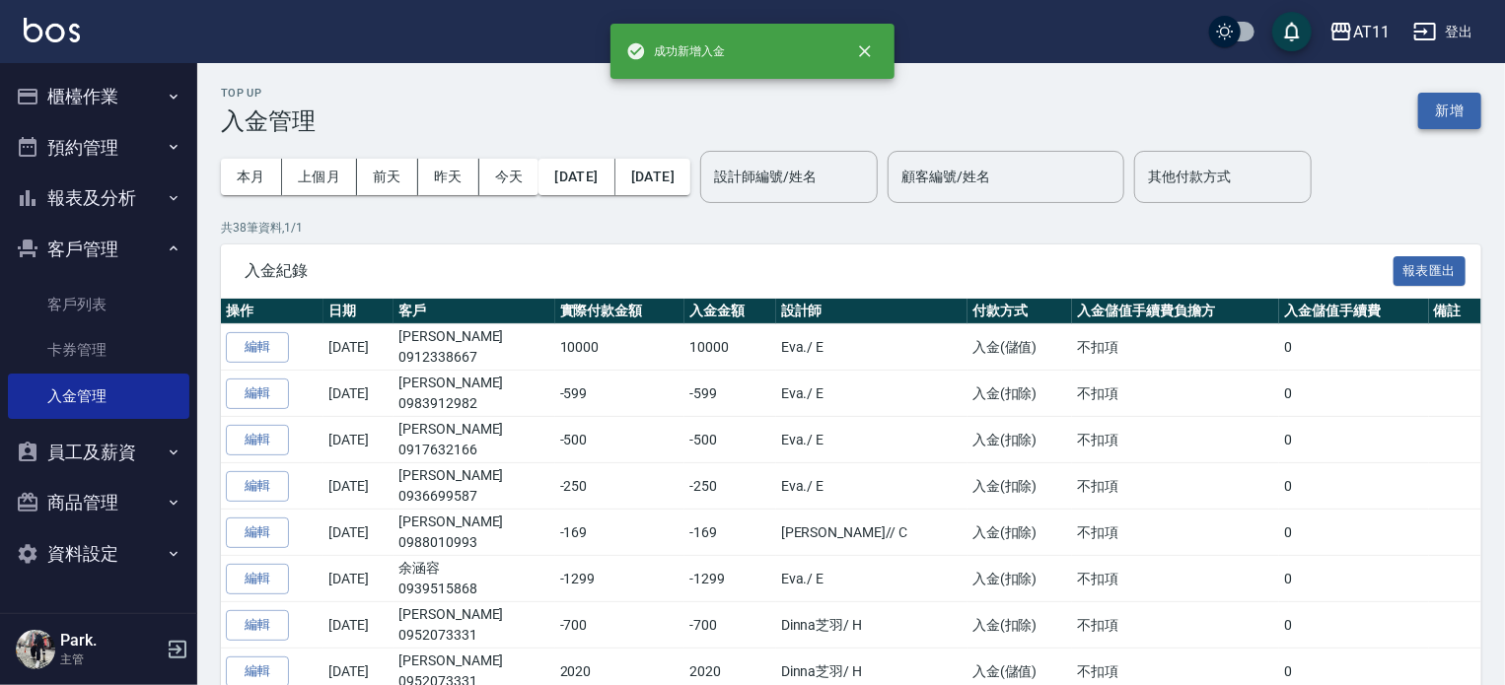
click at [1431, 113] on button "新增" at bounding box center [1449, 111] width 63 height 36
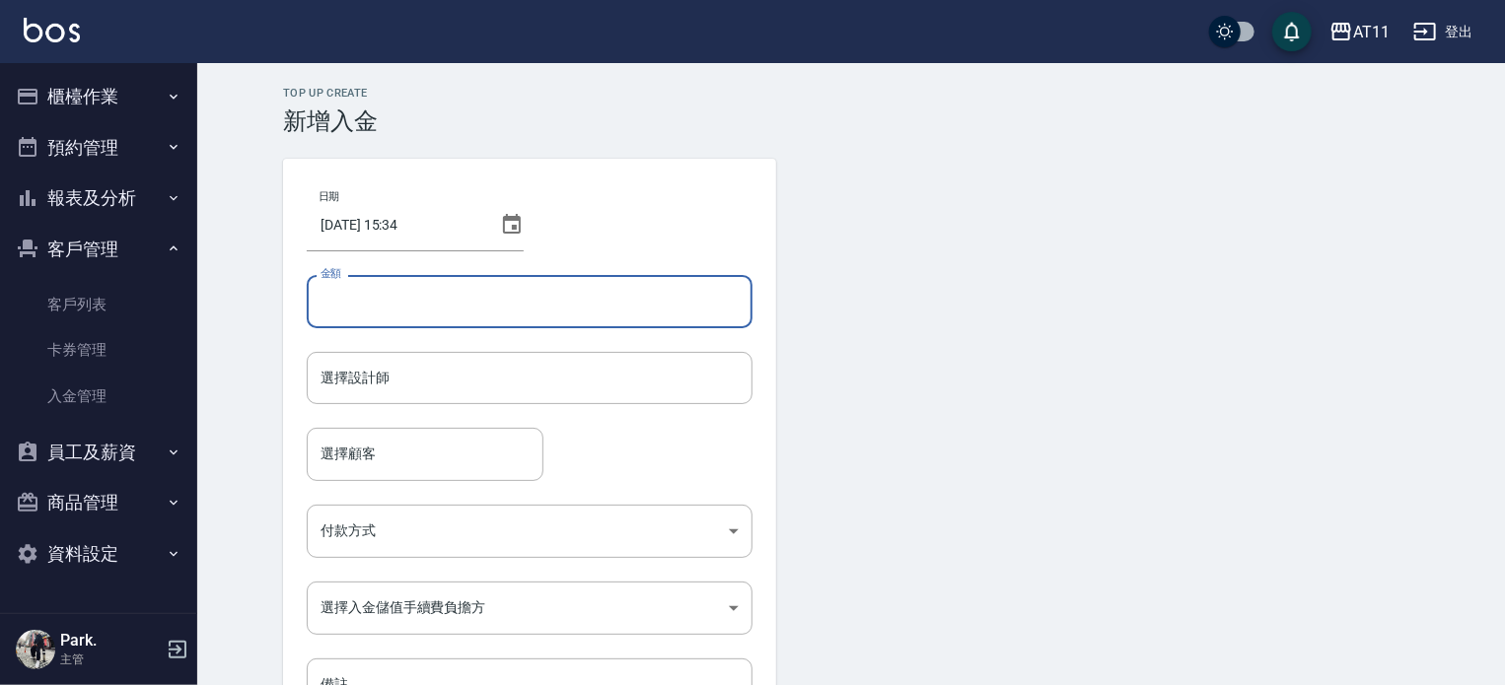
click at [493, 286] on input "金額" at bounding box center [530, 301] width 446 height 53
type input "-2199"
click at [448, 375] on input "選擇設計師" at bounding box center [530, 378] width 428 height 35
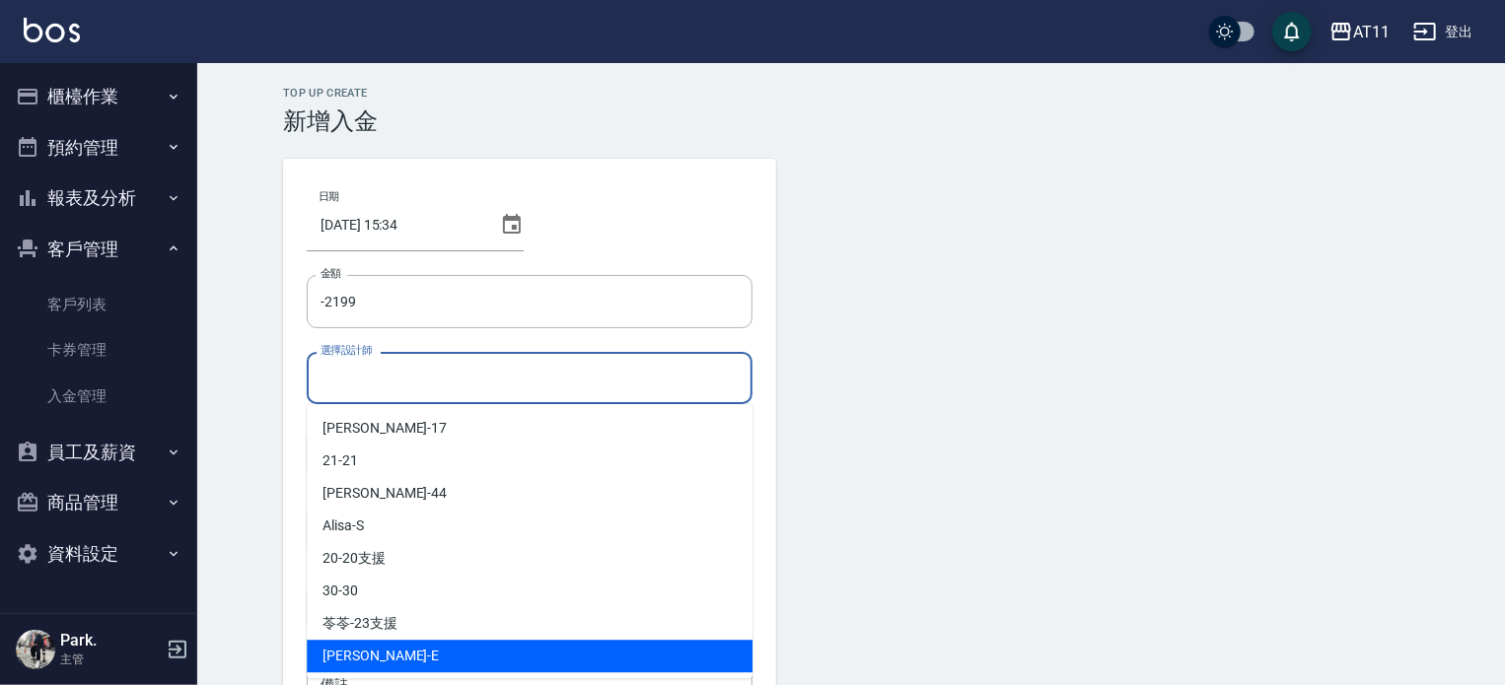
click at [435, 644] on div "[PERSON_NAME]" at bounding box center [530, 656] width 446 height 33
type input "[PERSON_NAME]-E"
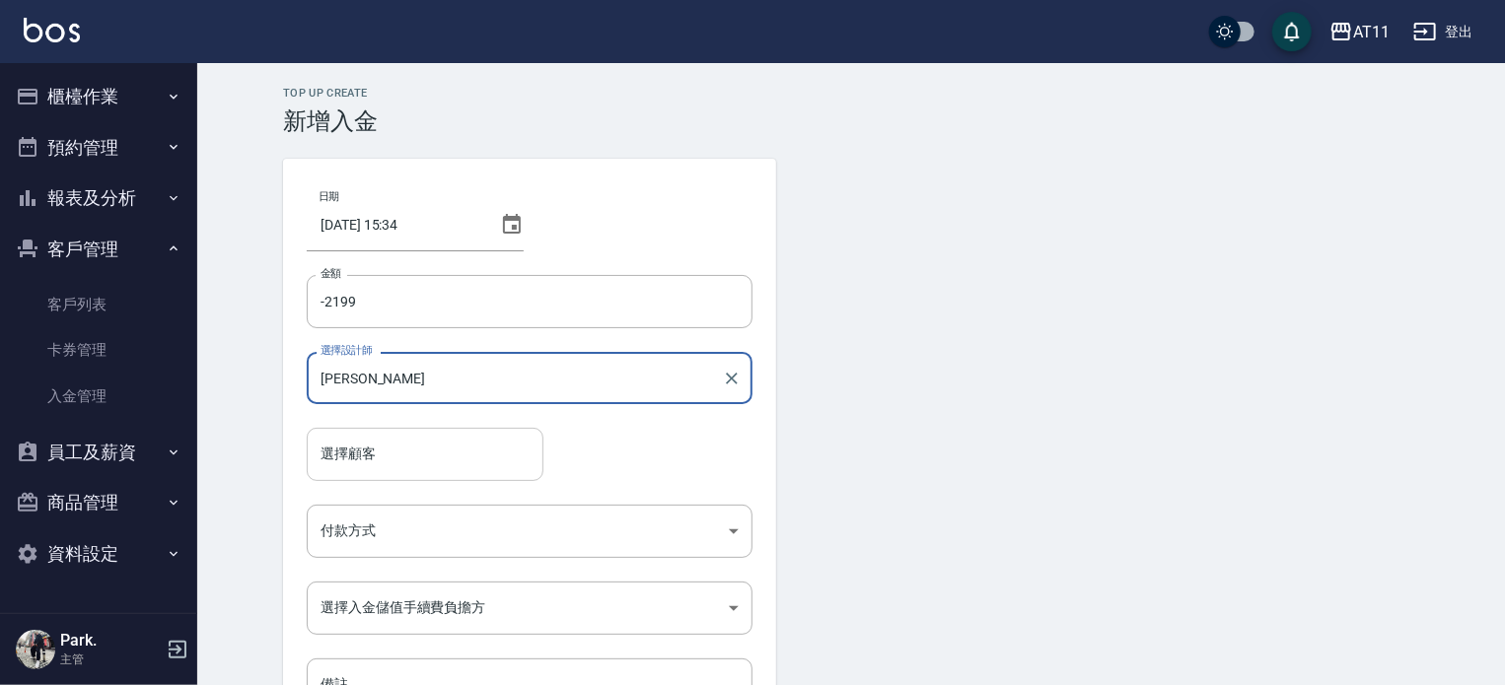
click at [406, 457] on input "選擇顧客" at bounding box center [425, 454] width 219 height 35
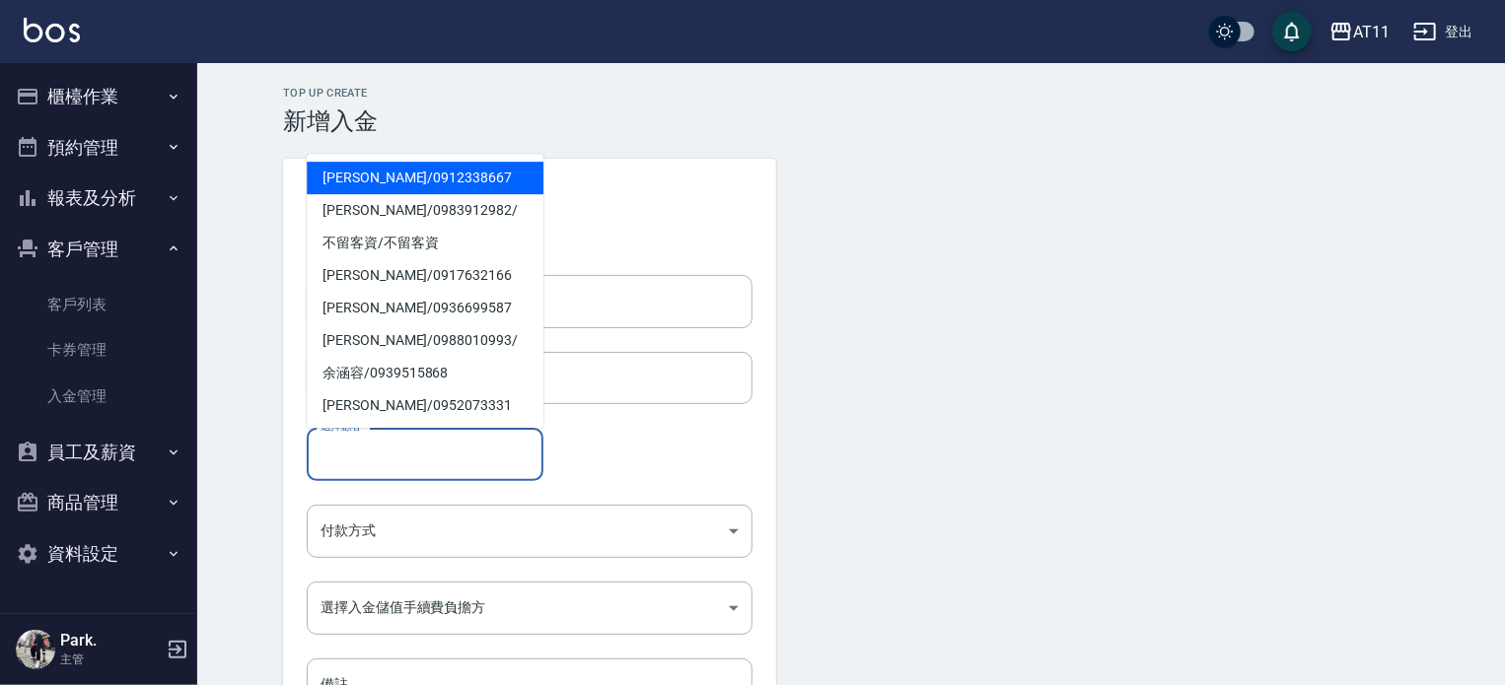
click at [404, 179] on span "魏宗信 / 0912338667" at bounding box center [425, 178] width 237 height 33
type input "魏宗信/0912338667"
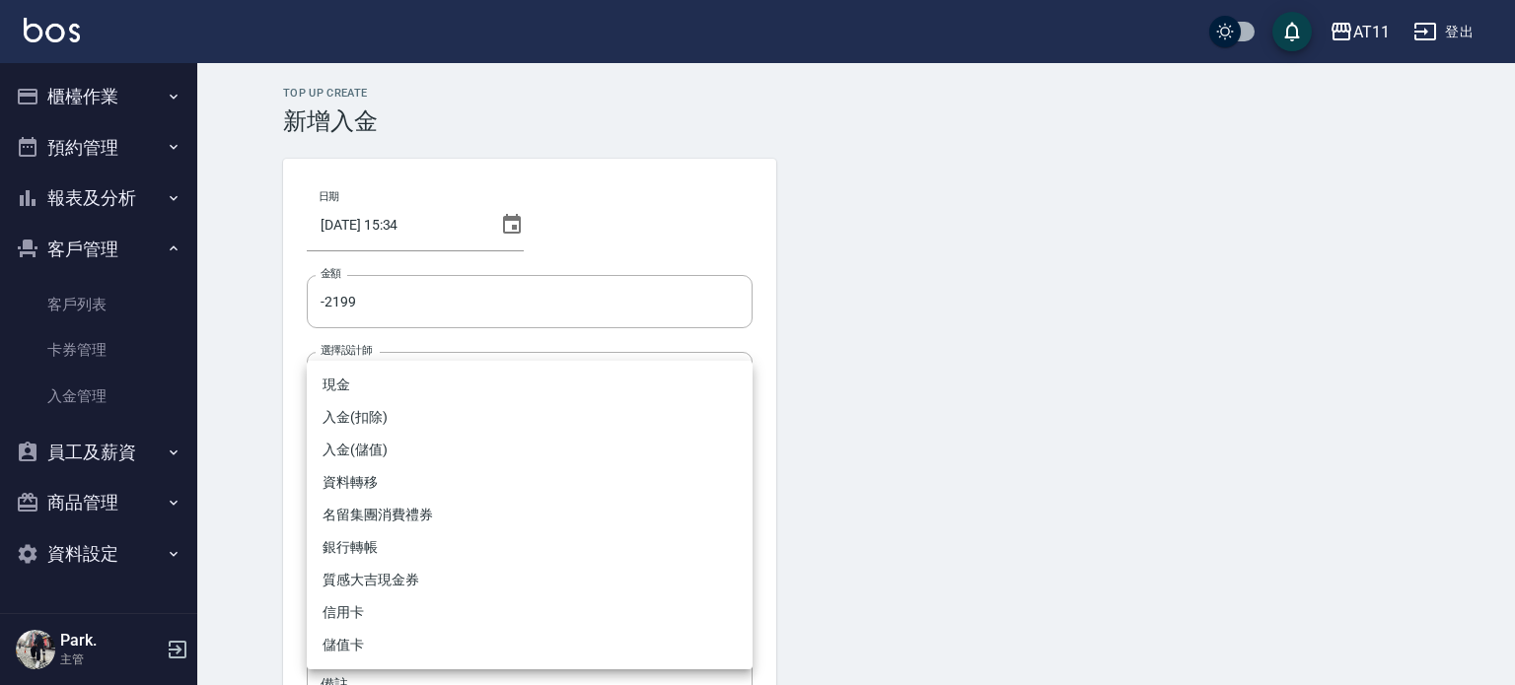
click at [433, 531] on body "AT11 登出 櫃檯作業 打帳單 帳單列表 現金收支登錄 材料自購登錄 每日結帳 排班表 現場電腦打卡 掃碼打卡 預約管理 預約管理 單日預約紀錄 單週預約紀…" at bounding box center [757, 409] width 1515 height 819
click at [387, 416] on li "入金(扣除)" at bounding box center [530, 417] width 446 height 33
type input "入金(扣除)"
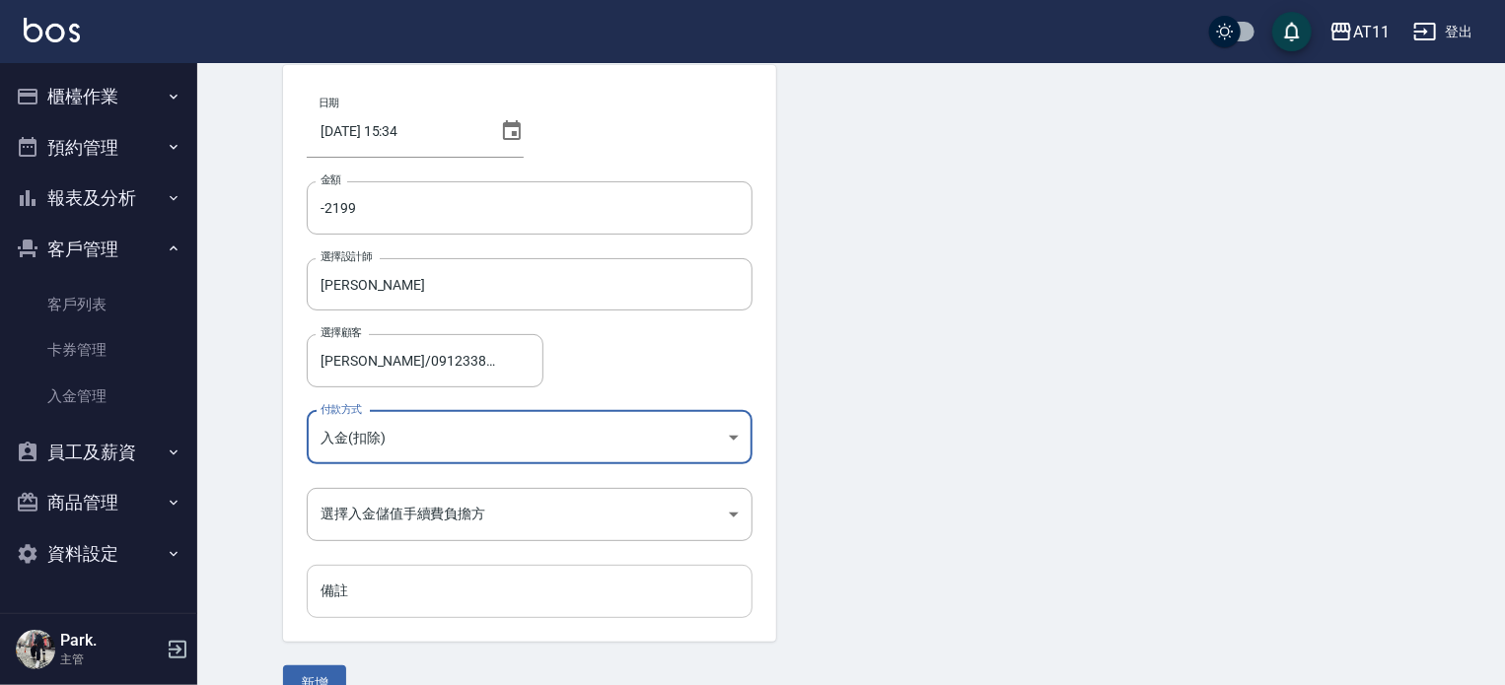
scroll to position [99, 0]
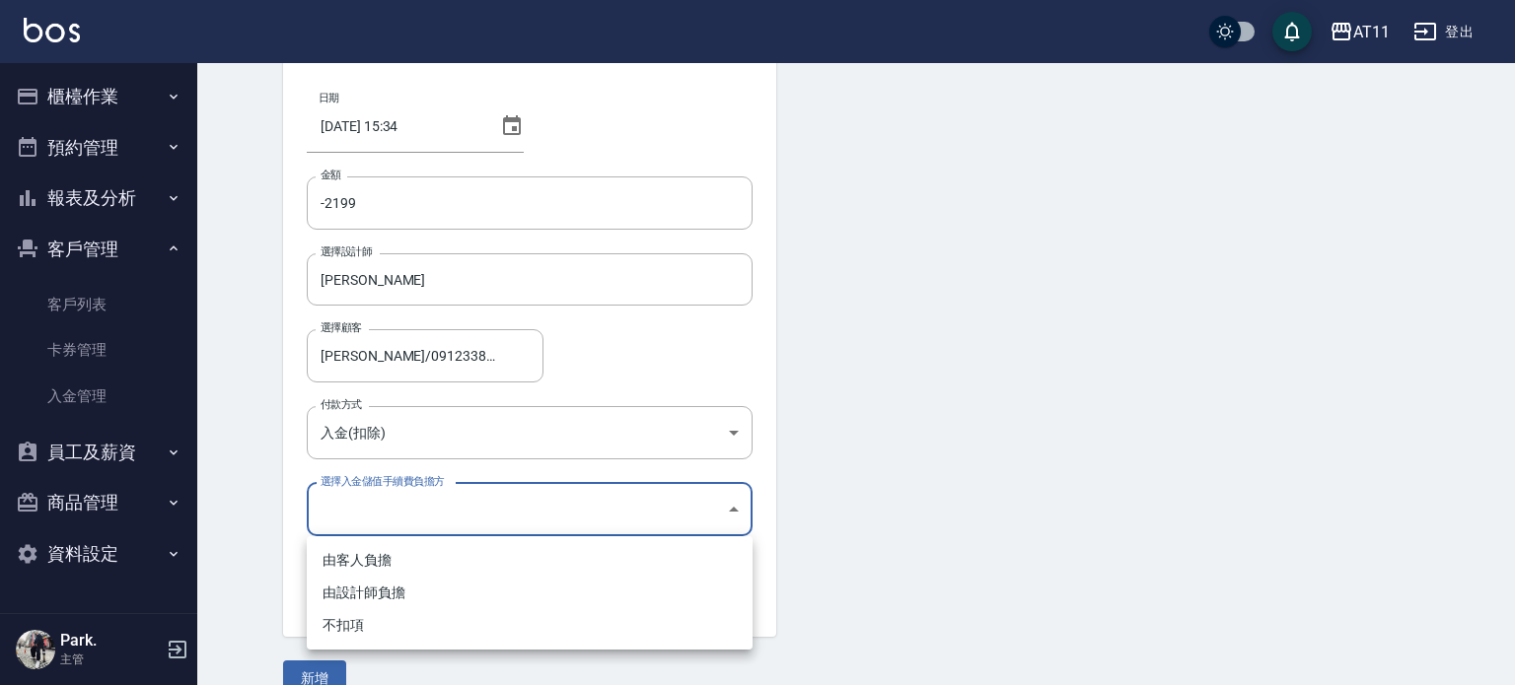
click at [405, 518] on body "AT11 登出 櫃檯作業 打帳單 帳單列表 現金收支登錄 材料自購登錄 每日結帳 排班表 現場電腦打卡 掃碼打卡 預約管理 預約管理 單日預約紀錄 單週預約紀…" at bounding box center [757, 310] width 1515 height 819
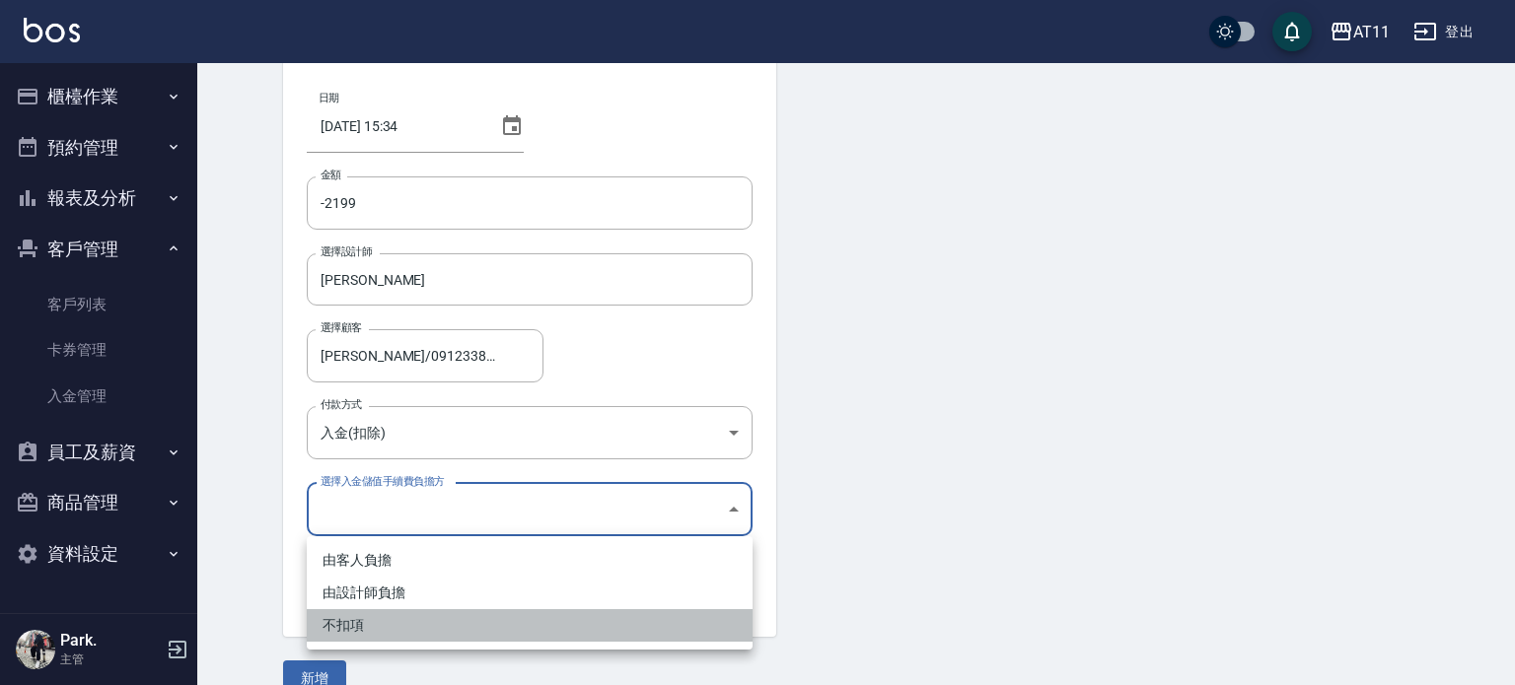
click at [374, 621] on li "不扣項" at bounding box center [530, 625] width 446 height 33
type input "WITHOUTHANDLINGFEE"
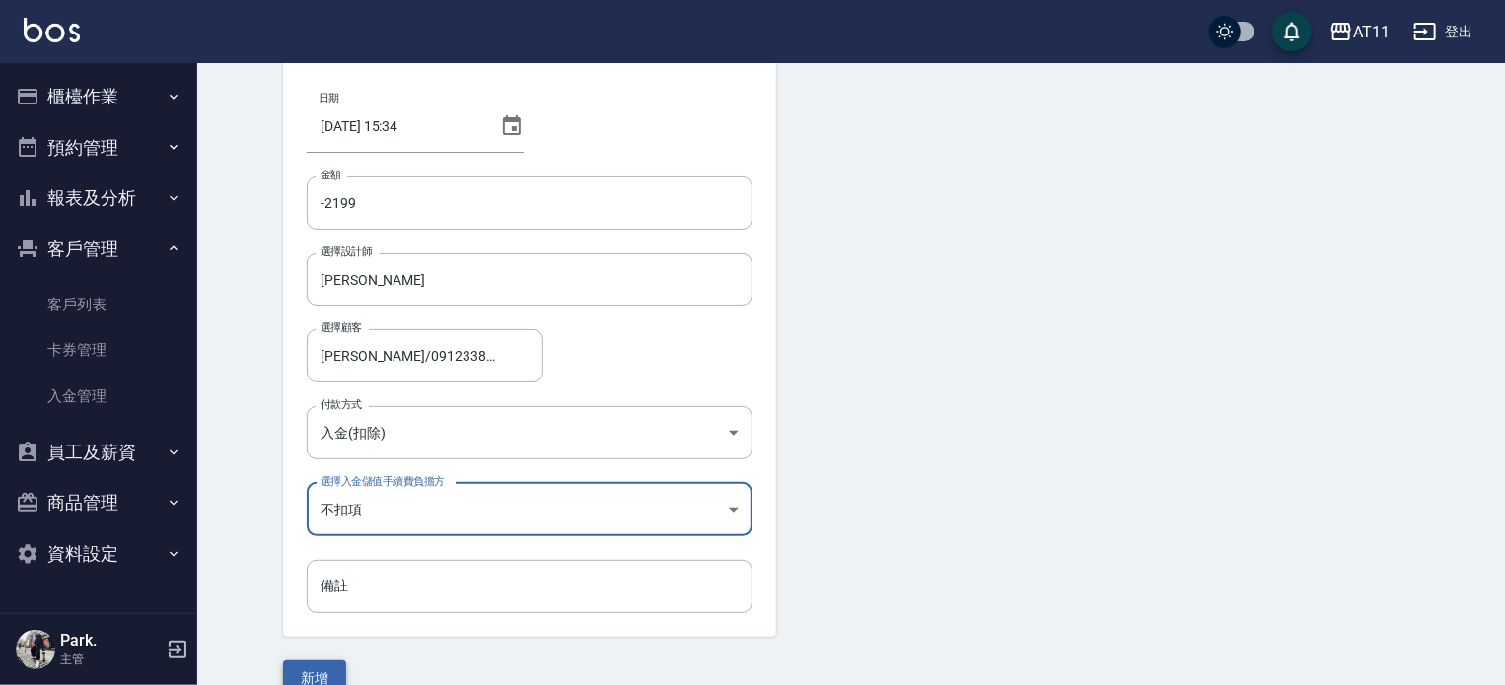
click at [334, 666] on button "新增" at bounding box center [314, 679] width 63 height 36
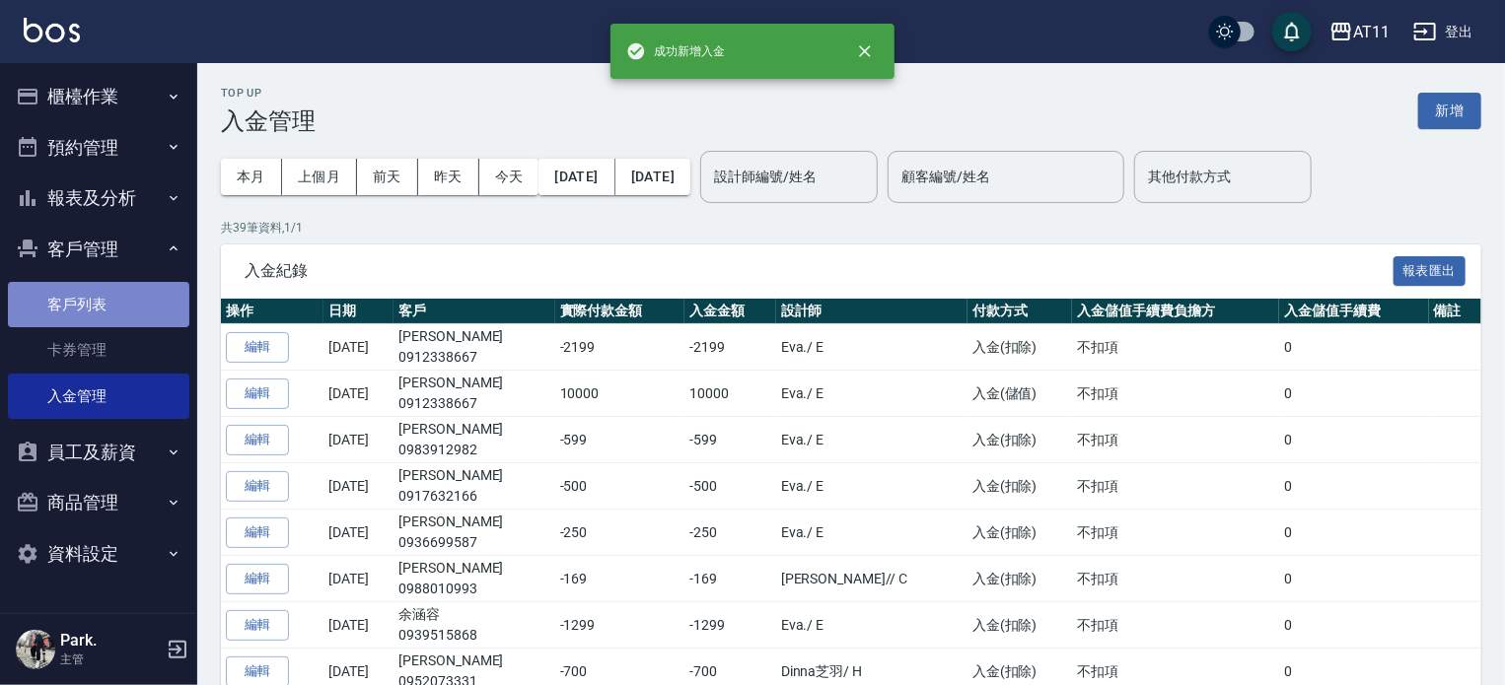
click at [91, 307] on link "客戶列表" at bounding box center [98, 304] width 181 height 45
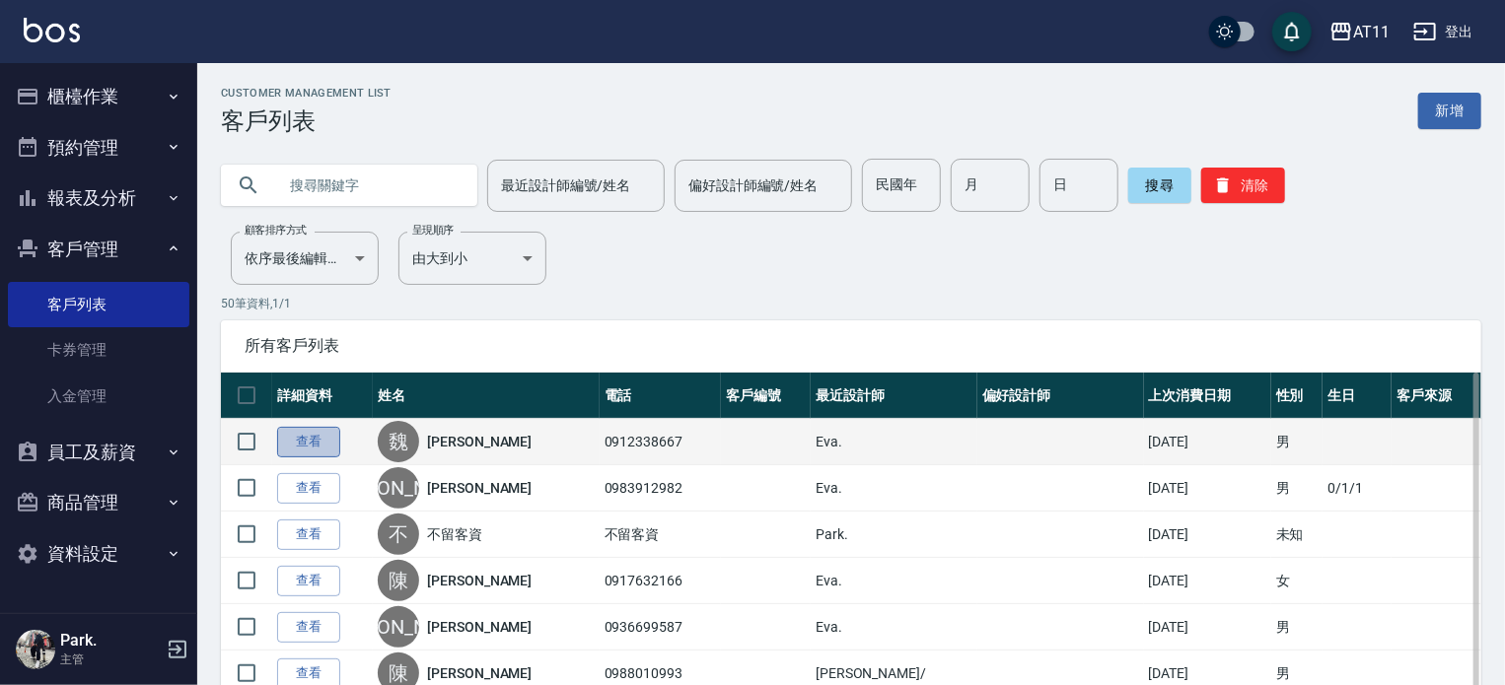
click at [320, 443] on link "查看" at bounding box center [308, 442] width 63 height 31
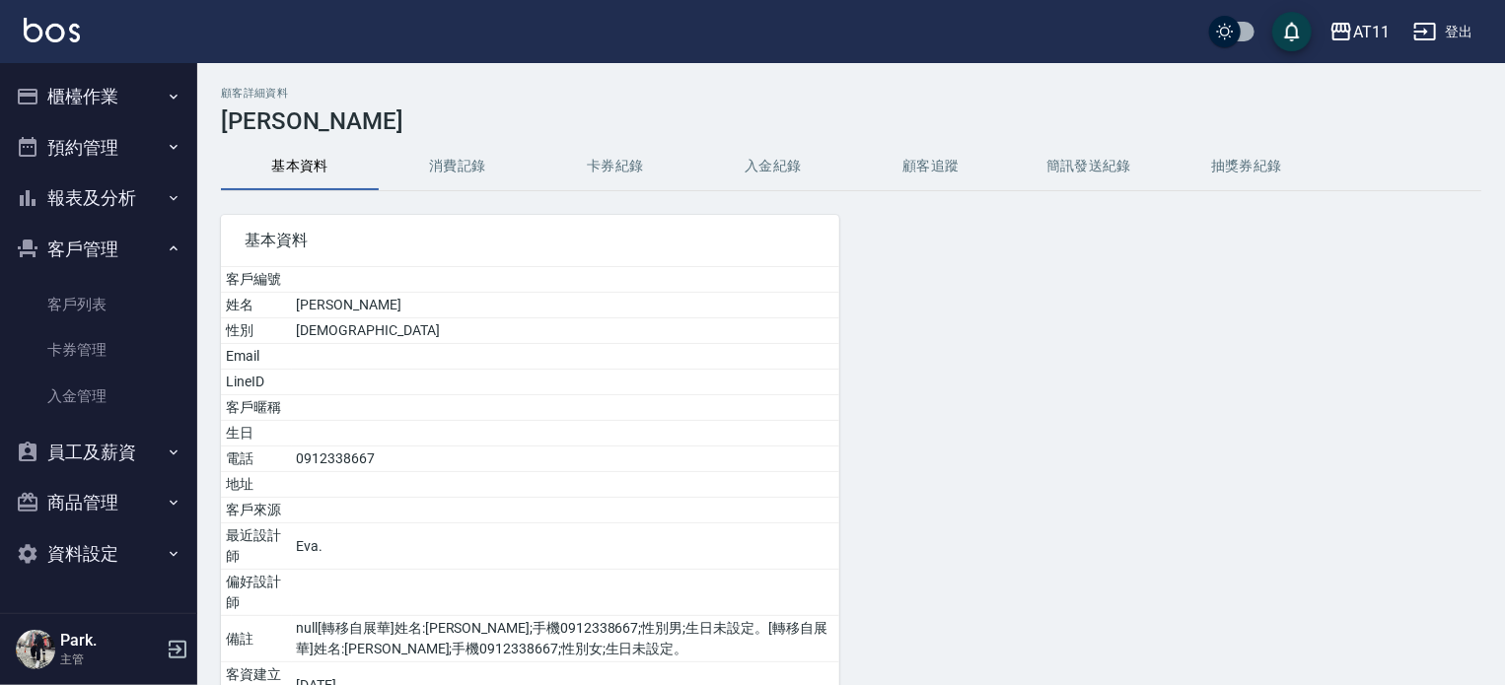
click at [797, 170] on button "入金紀錄" at bounding box center [773, 166] width 158 height 47
